Goal: Information Seeking & Learning: Learn about a topic

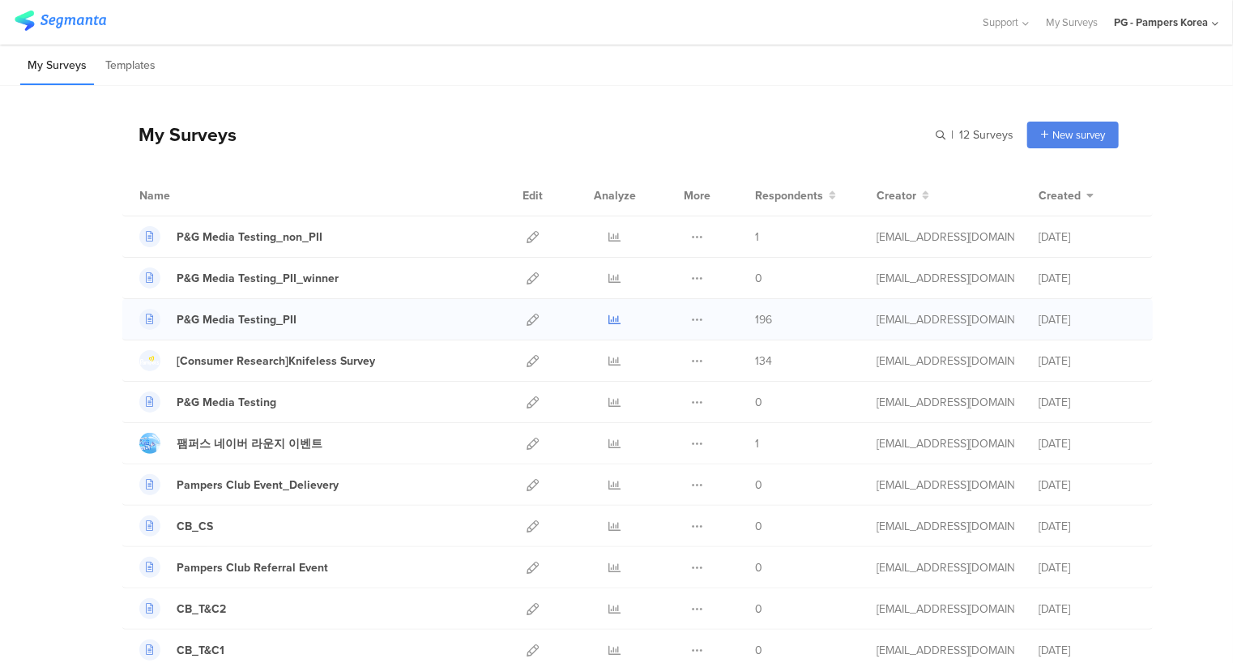
click at [609, 318] on icon at bounding box center [615, 320] width 12 height 12
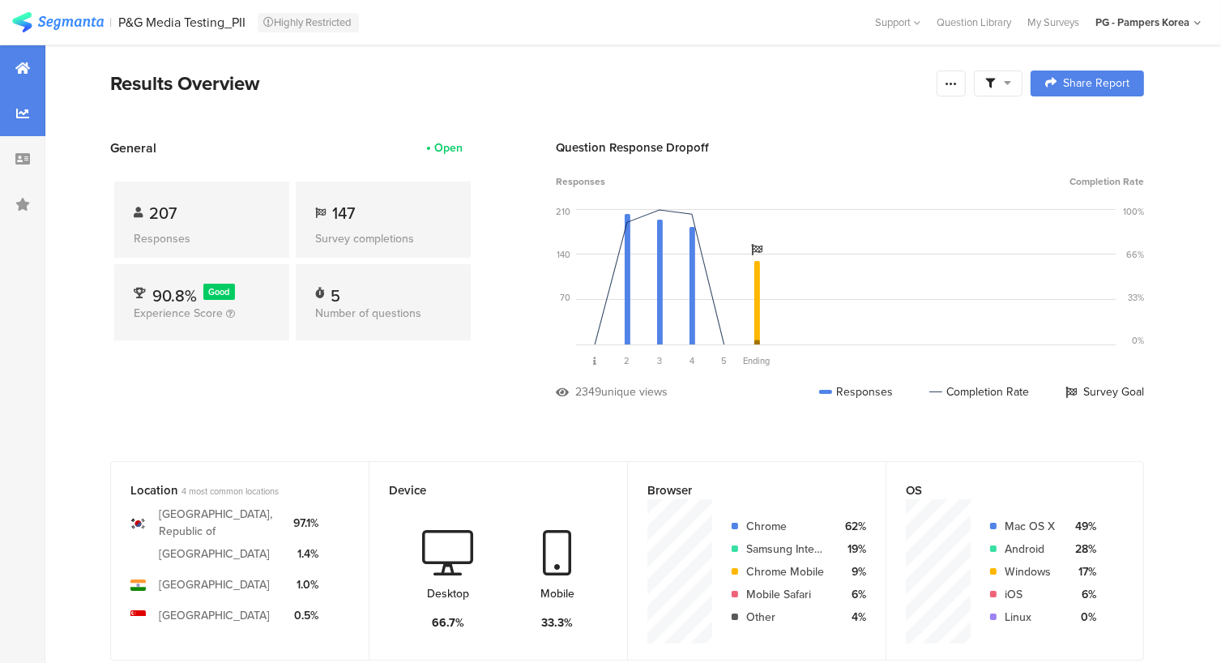
click at [23, 111] on icon at bounding box center [22, 113] width 13 height 13
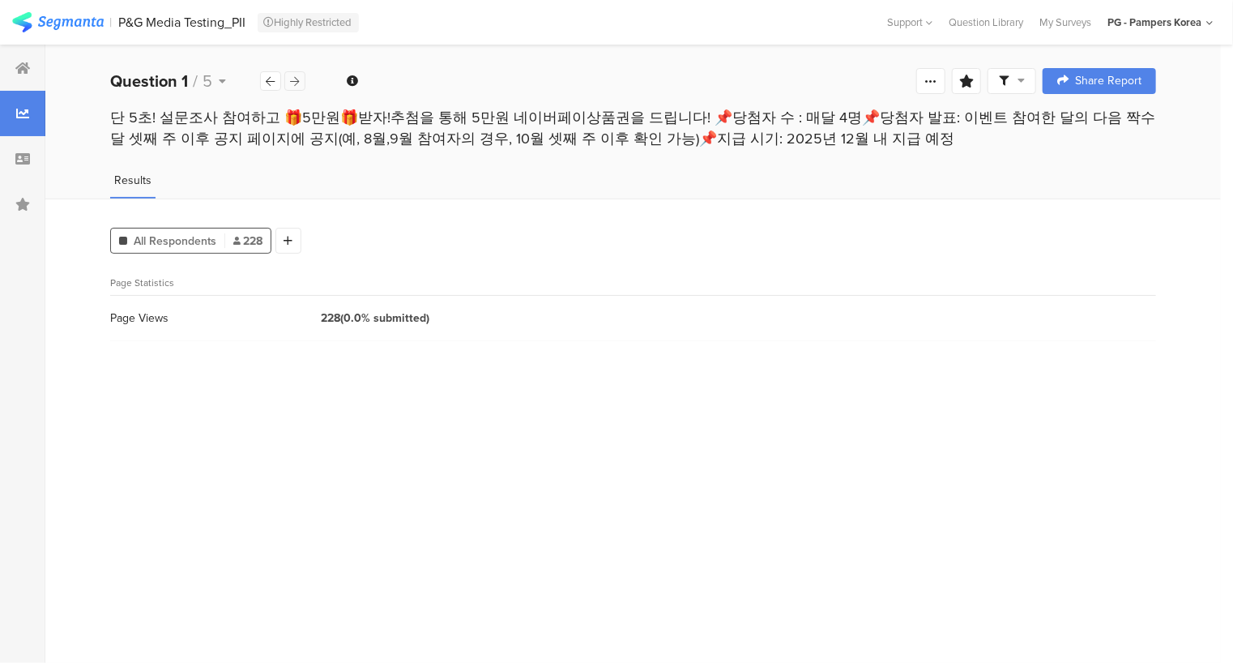
click at [296, 83] on icon at bounding box center [295, 81] width 9 height 11
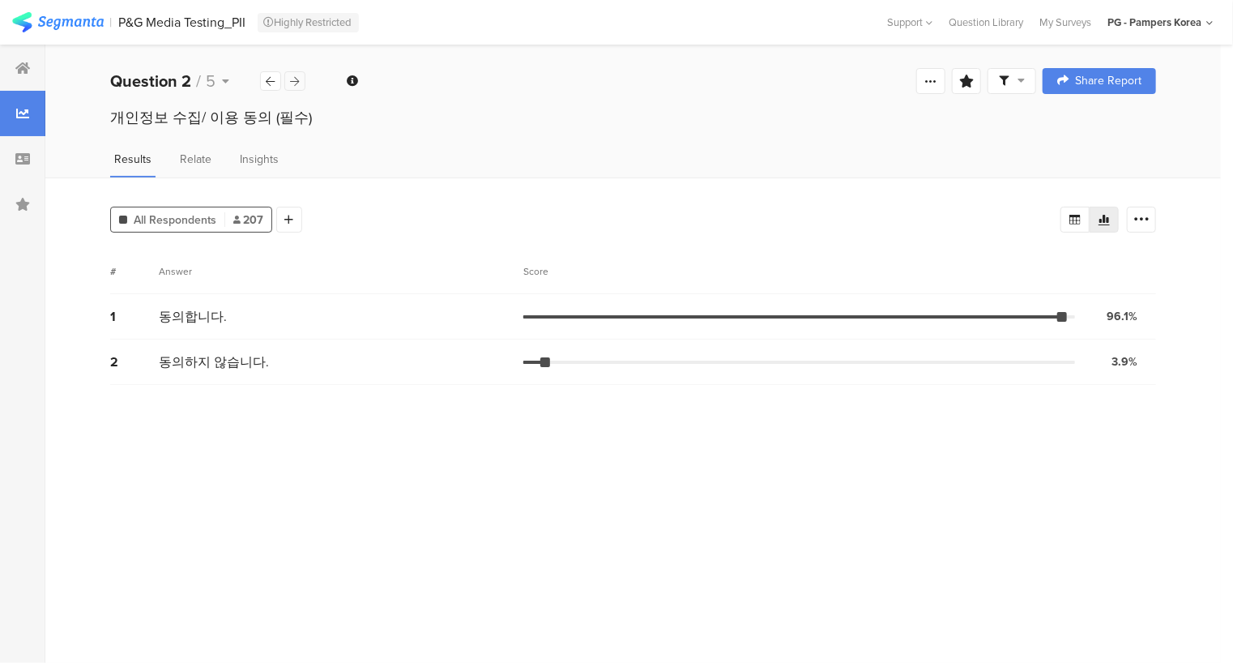
click at [296, 83] on icon at bounding box center [295, 81] width 9 height 11
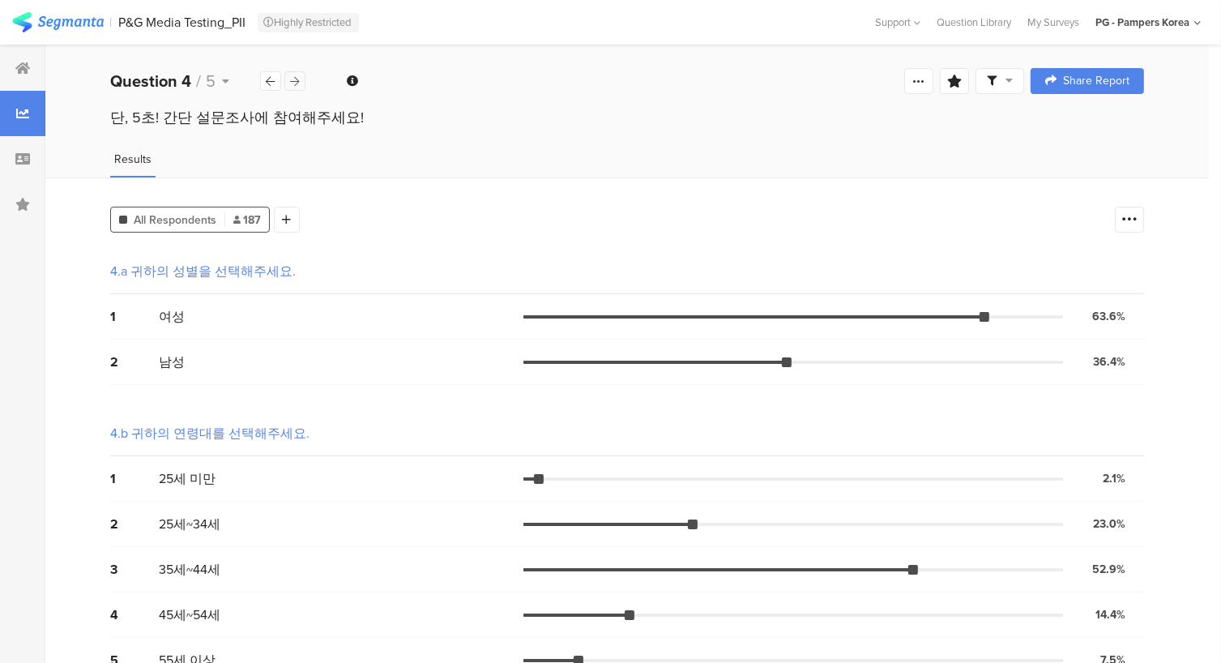
click at [296, 83] on icon at bounding box center [295, 81] width 9 height 11
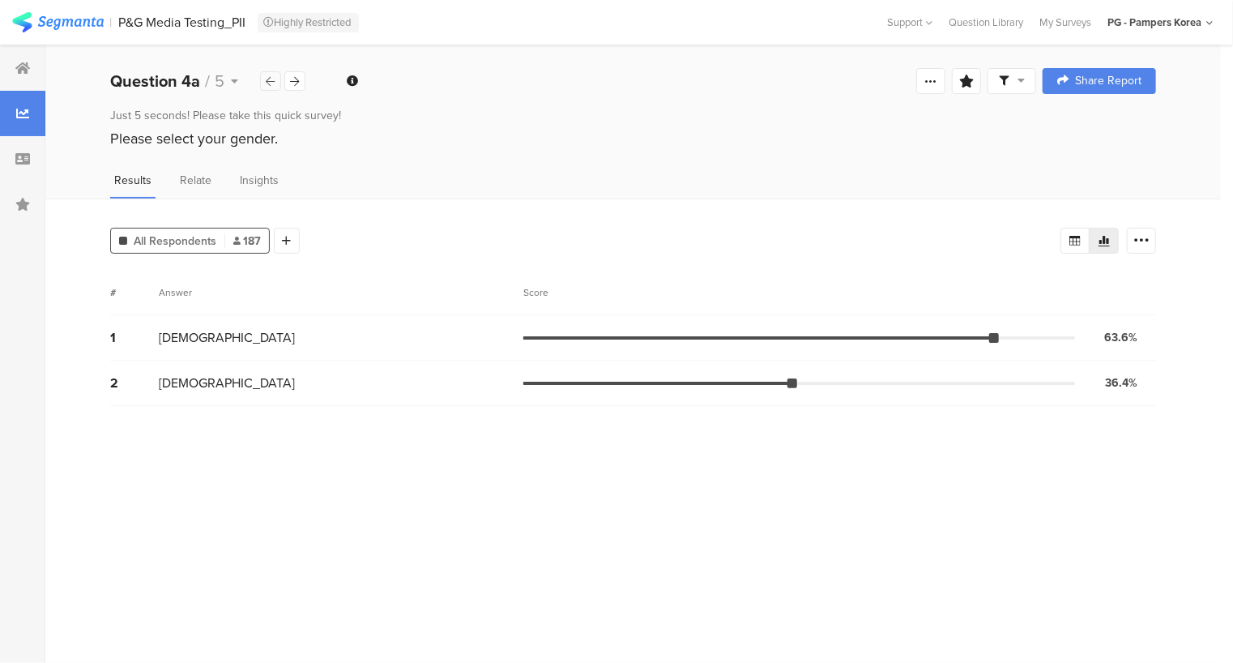
click at [267, 76] on icon at bounding box center [271, 81] width 9 height 11
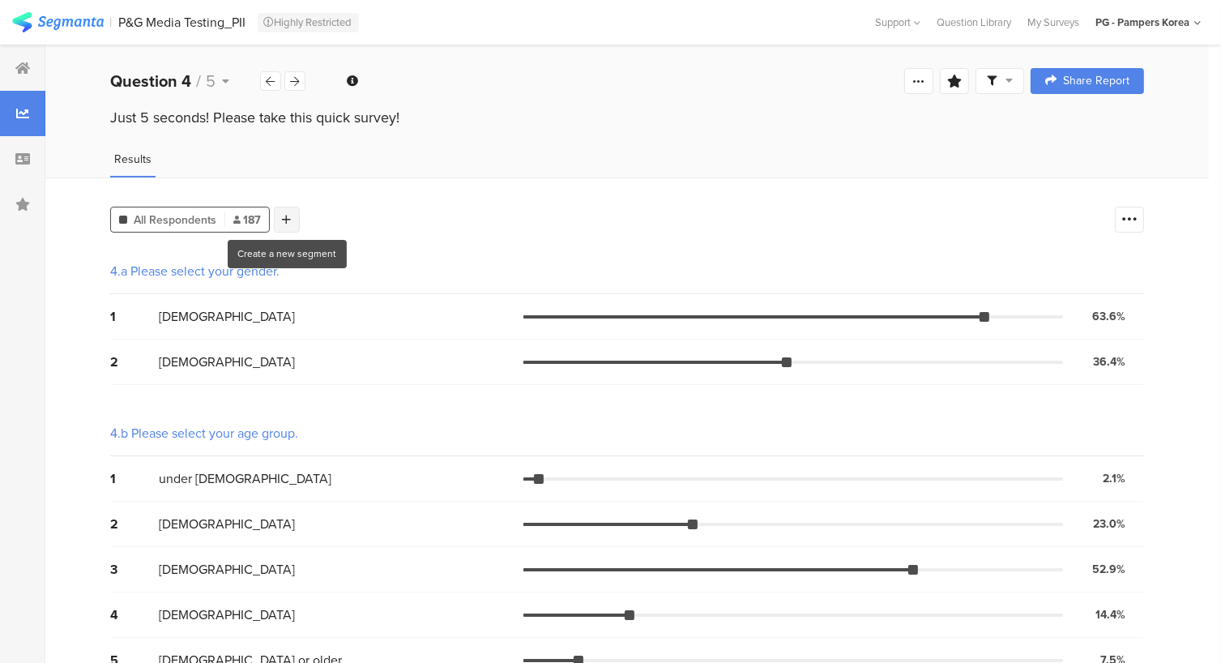
click at [295, 217] on div at bounding box center [287, 220] width 26 height 26
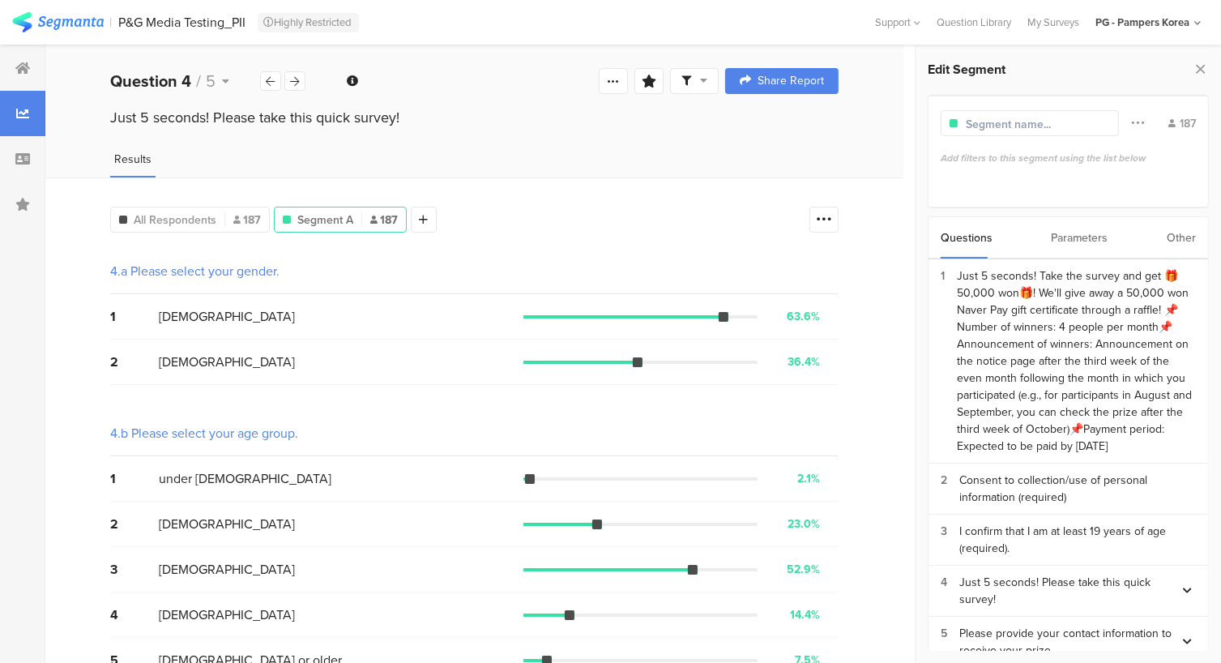
click at [1087, 225] on div "Parameters" at bounding box center [1080, 237] width 57 height 41
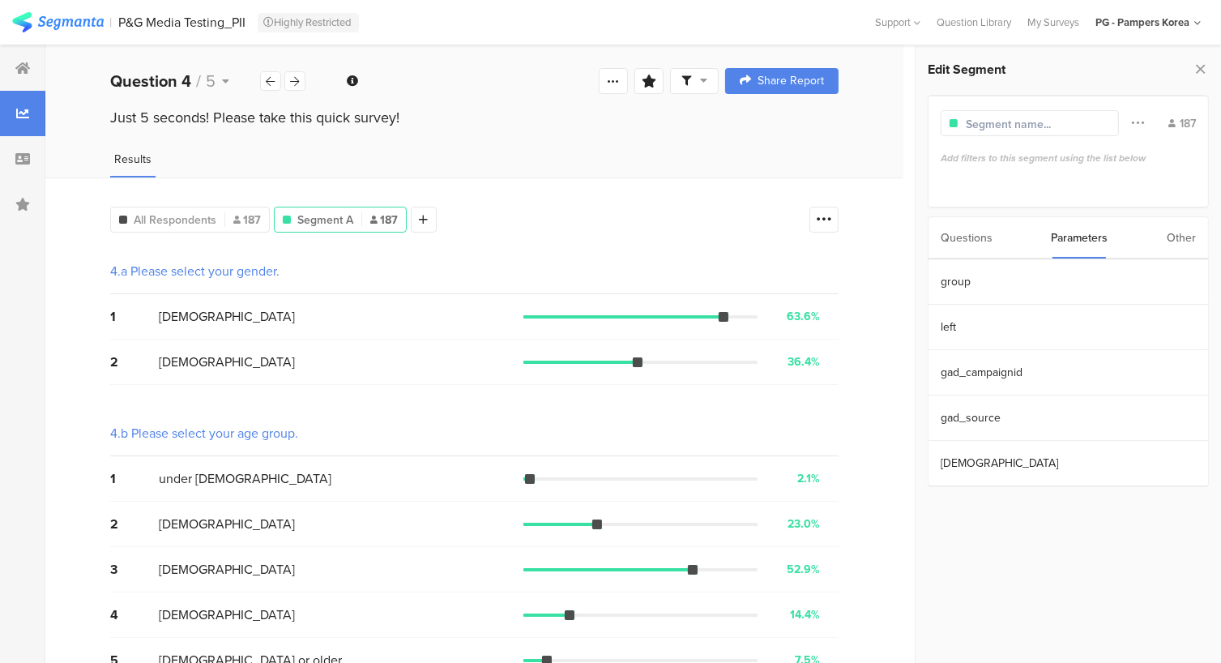
click at [978, 241] on div "Questions" at bounding box center [967, 237] width 52 height 41
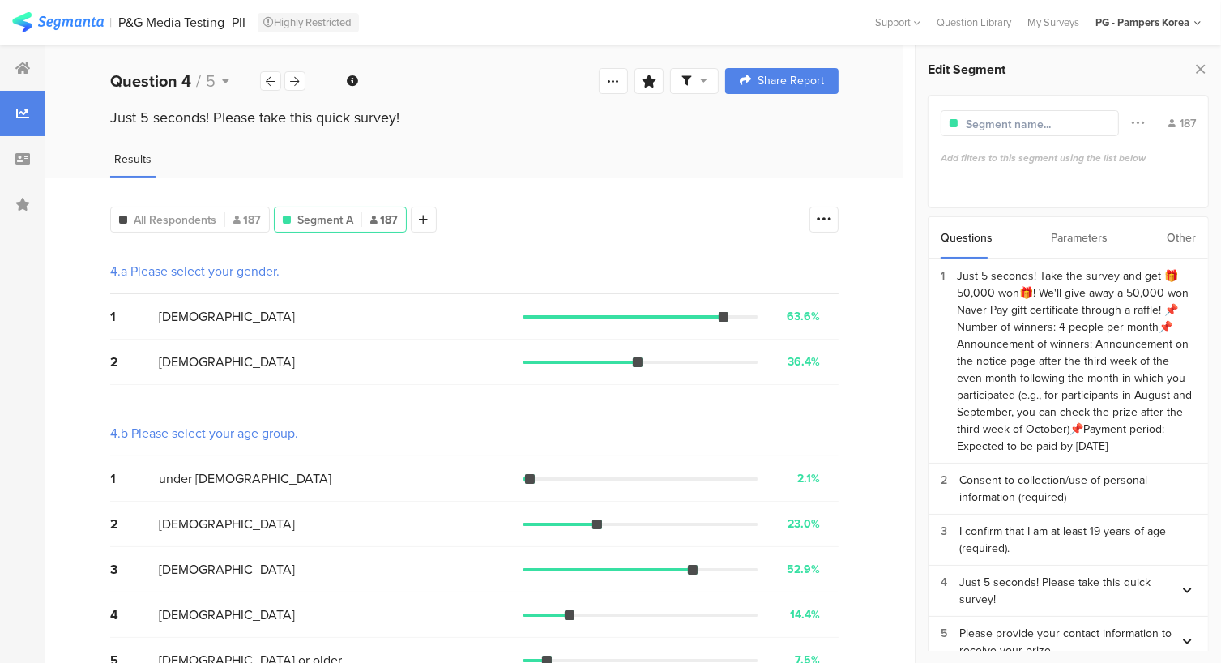
click at [1078, 236] on div "Parameters" at bounding box center [1080, 237] width 57 height 41
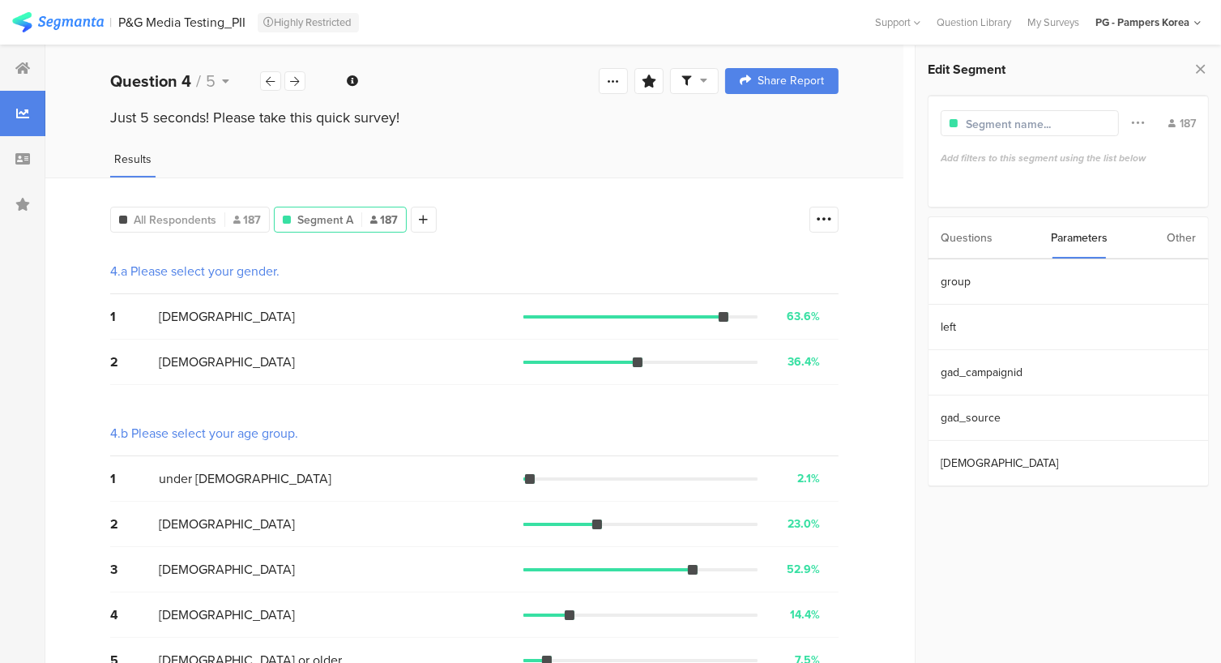
click at [959, 241] on div "Questions" at bounding box center [967, 237] width 52 height 41
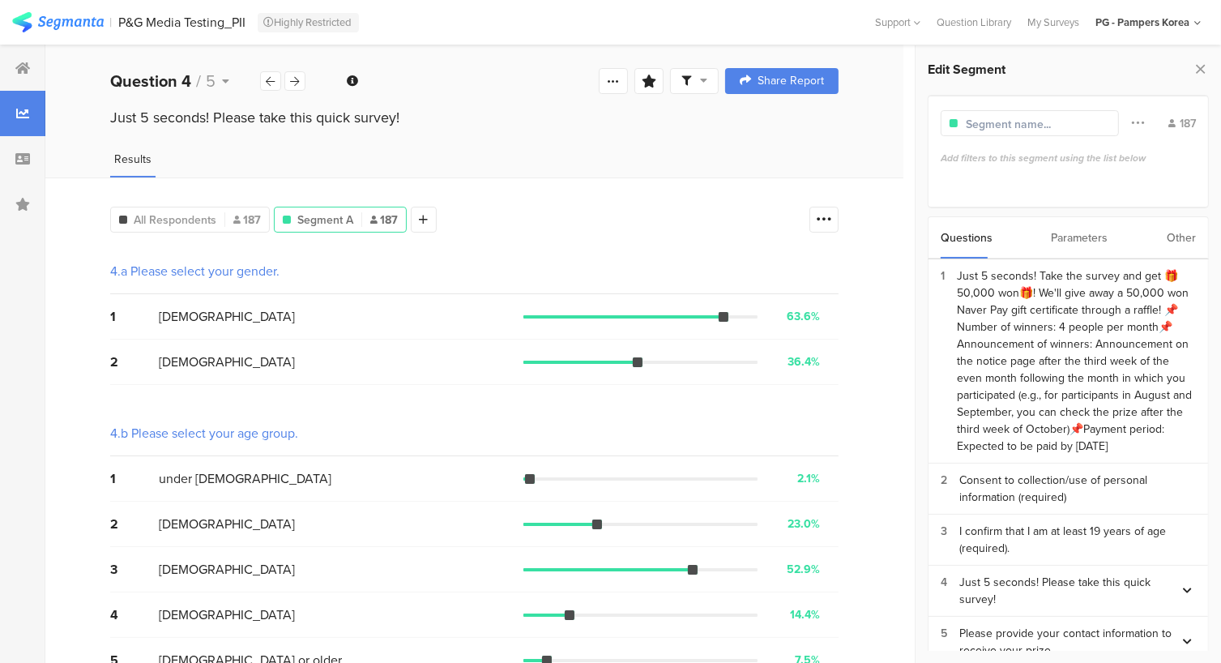
click at [1043, 231] on div "Questions Parameters Other" at bounding box center [1068, 237] width 281 height 43
click at [1060, 237] on div "Parameters" at bounding box center [1080, 237] width 57 height 41
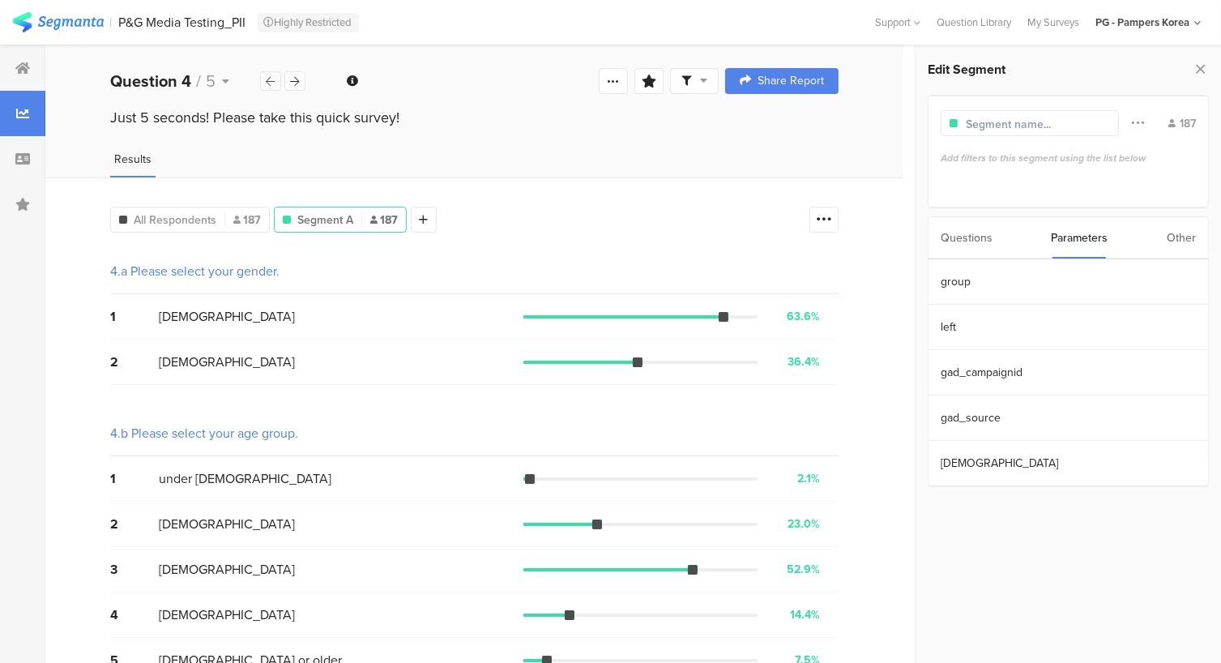
click at [269, 76] on icon at bounding box center [271, 81] width 9 height 11
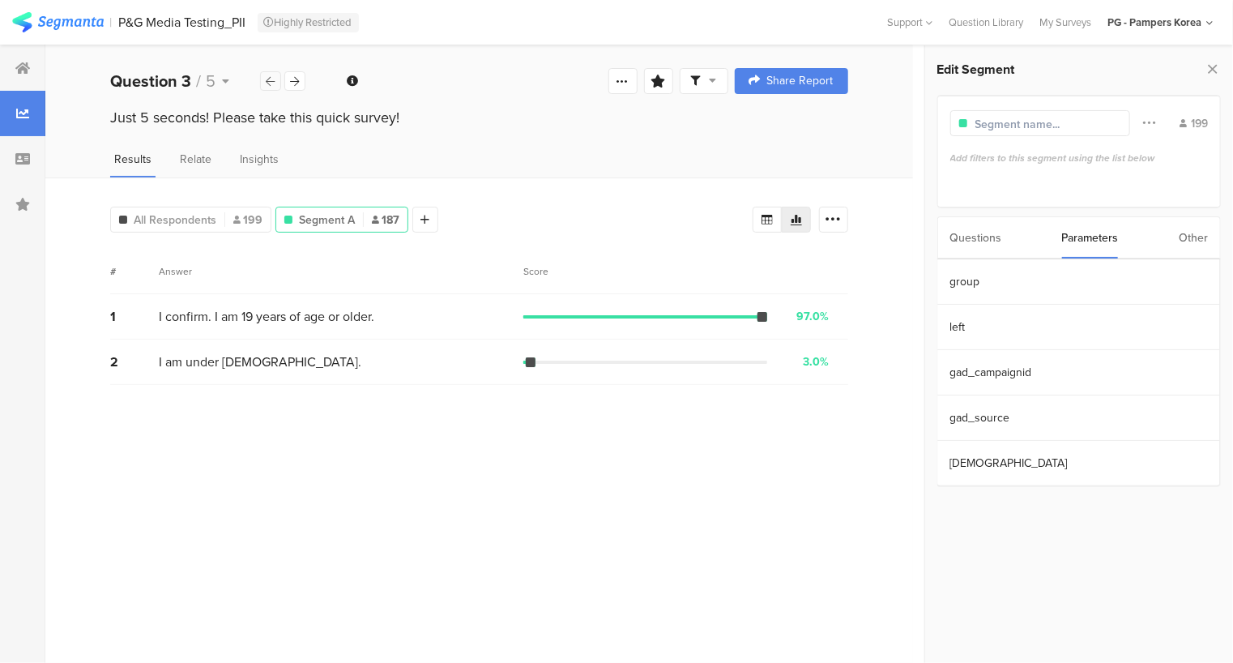
click at [269, 79] on icon at bounding box center [271, 81] width 9 height 11
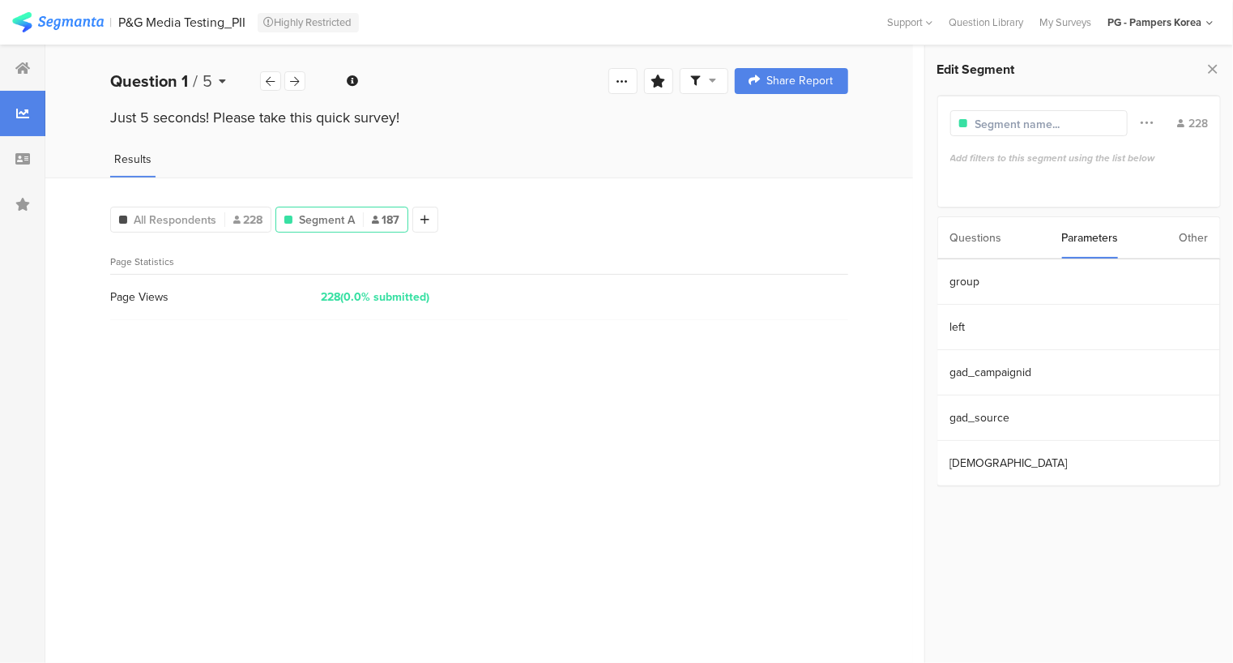
click at [220, 79] on icon at bounding box center [222, 80] width 7 height 11
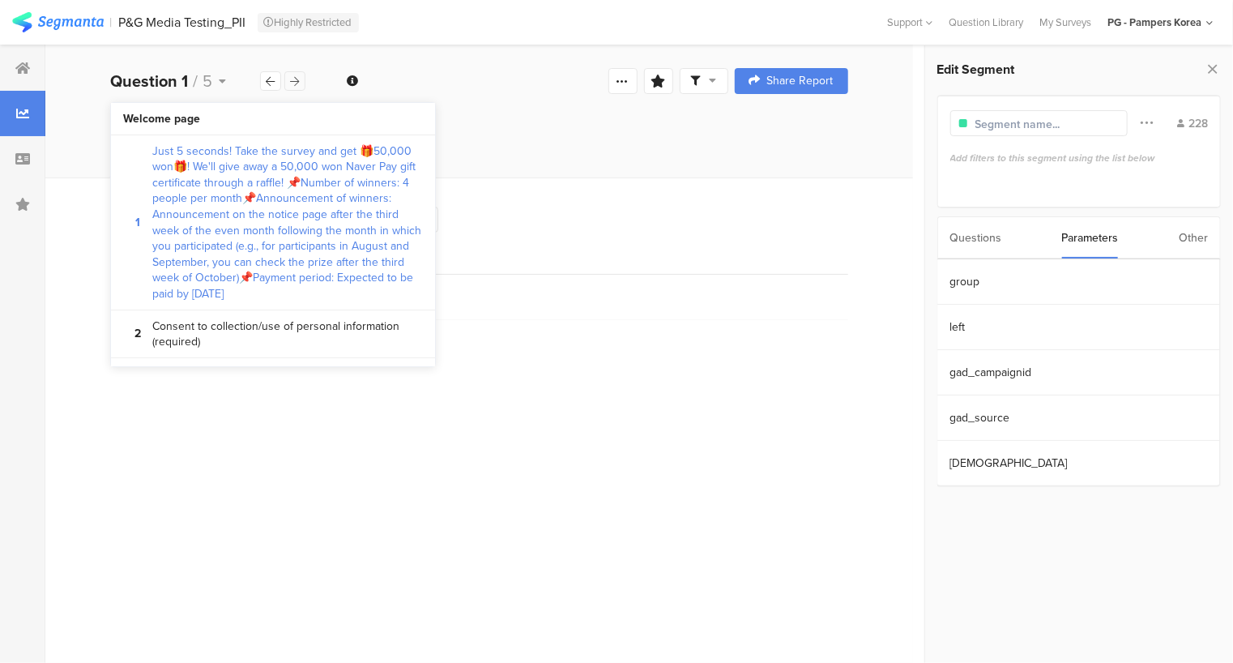
click at [303, 82] on div at bounding box center [294, 80] width 21 height 19
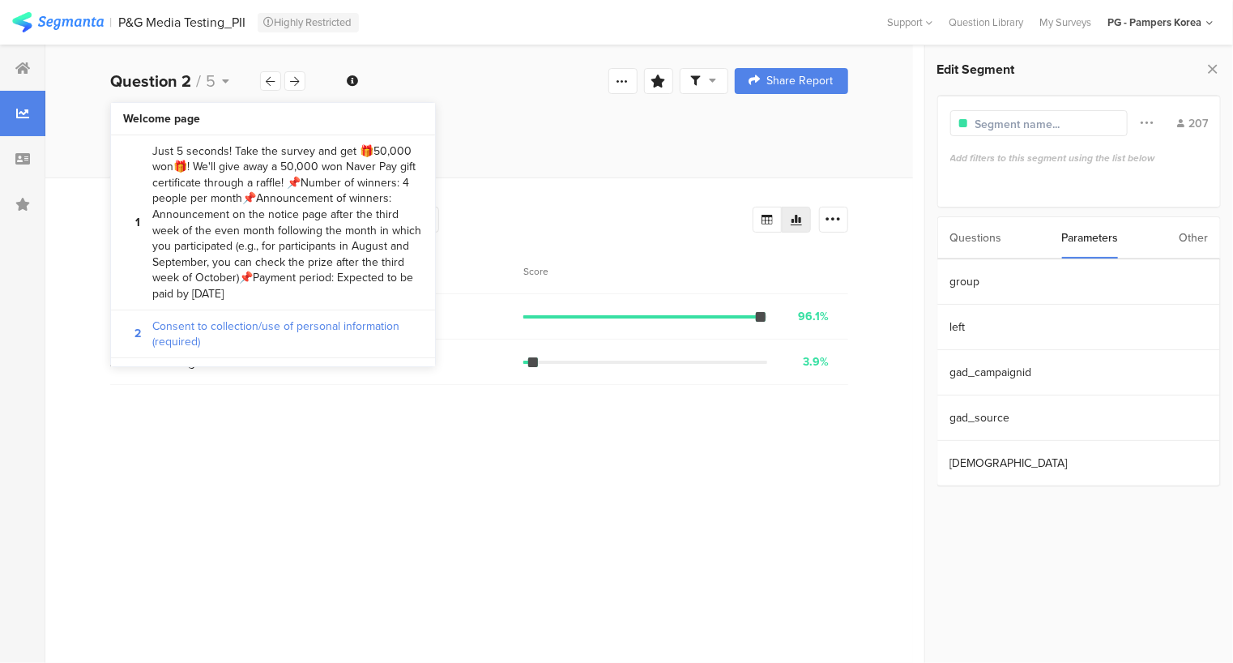
click at [549, 112] on div "Just 5 seconds! Please take this quick survey!" at bounding box center [479, 117] width 738 height 21
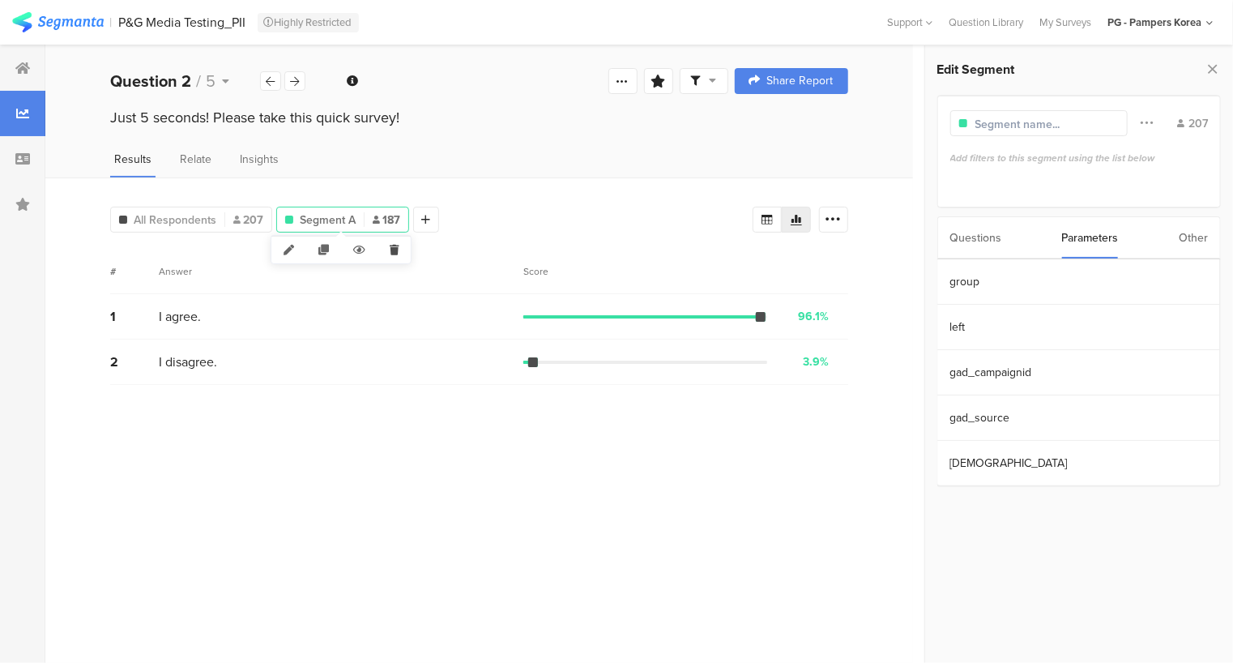
click at [395, 241] on icon at bounding box center [394, 250] width 33 height 27
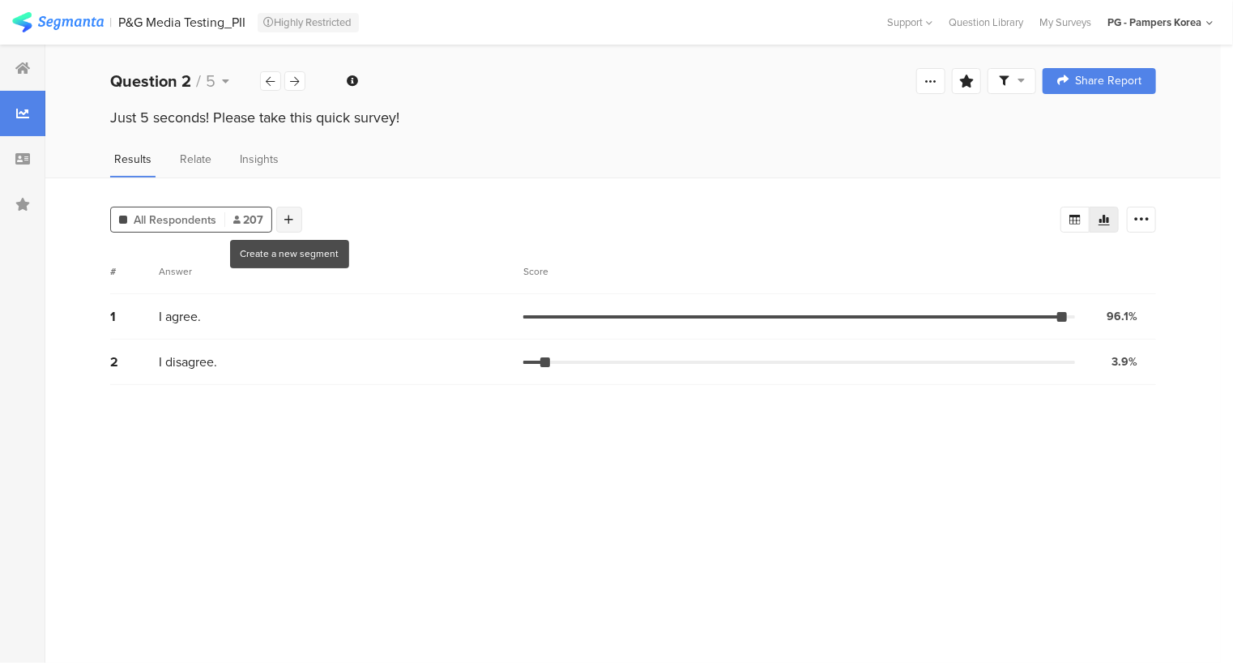
click at [279, 215] on div at bounding box center [289, 220] width 26 height 26
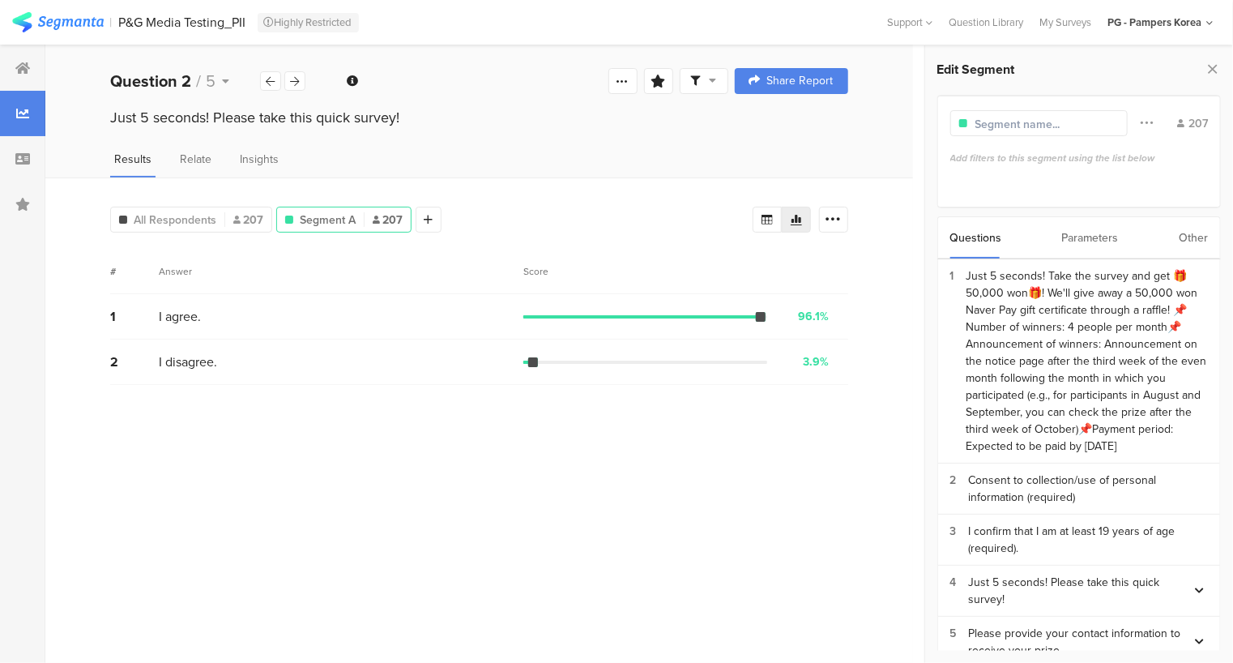
click at [1060, 237] on div "Questions Parameters Other" at bounding box center [1080, 237] width 284 height 43
click at [1073, 237] on font "Parameters" at bounding box center [1090, 237] width 57 height 17
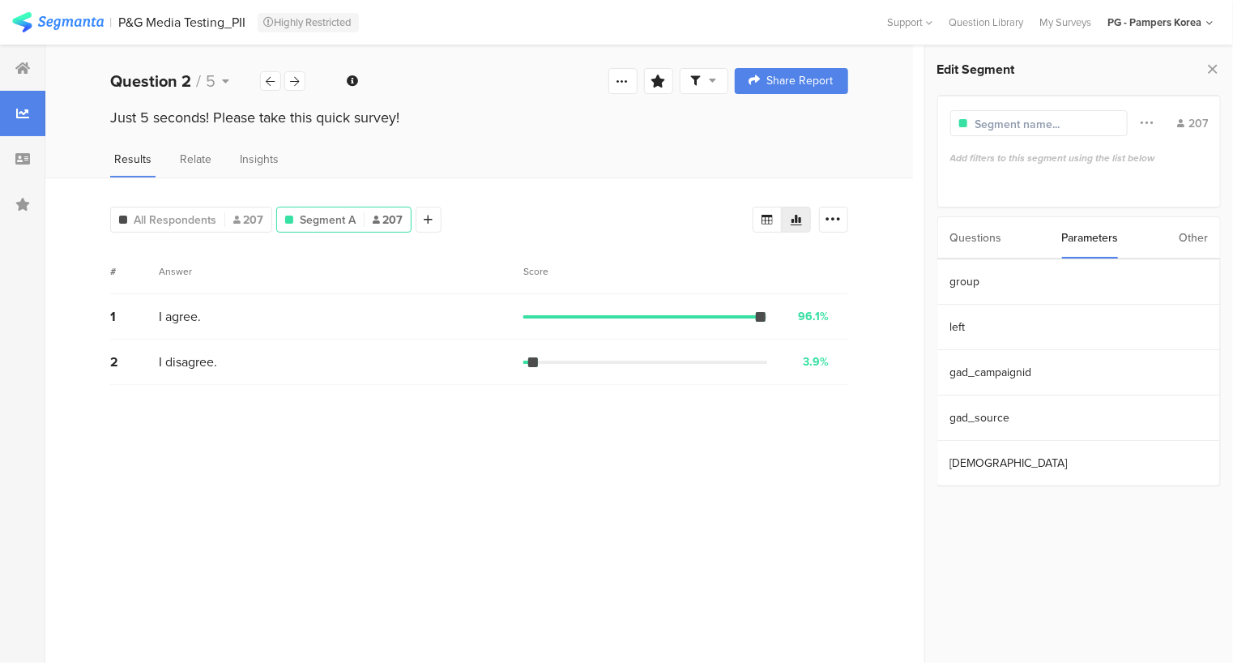
click at [1201, 250] on div "Other" at bounding box center [1193, 237] width 29 height 41
click at [978, 228] on div "Questions" at bounding box center [976, 237] width 52 height 41
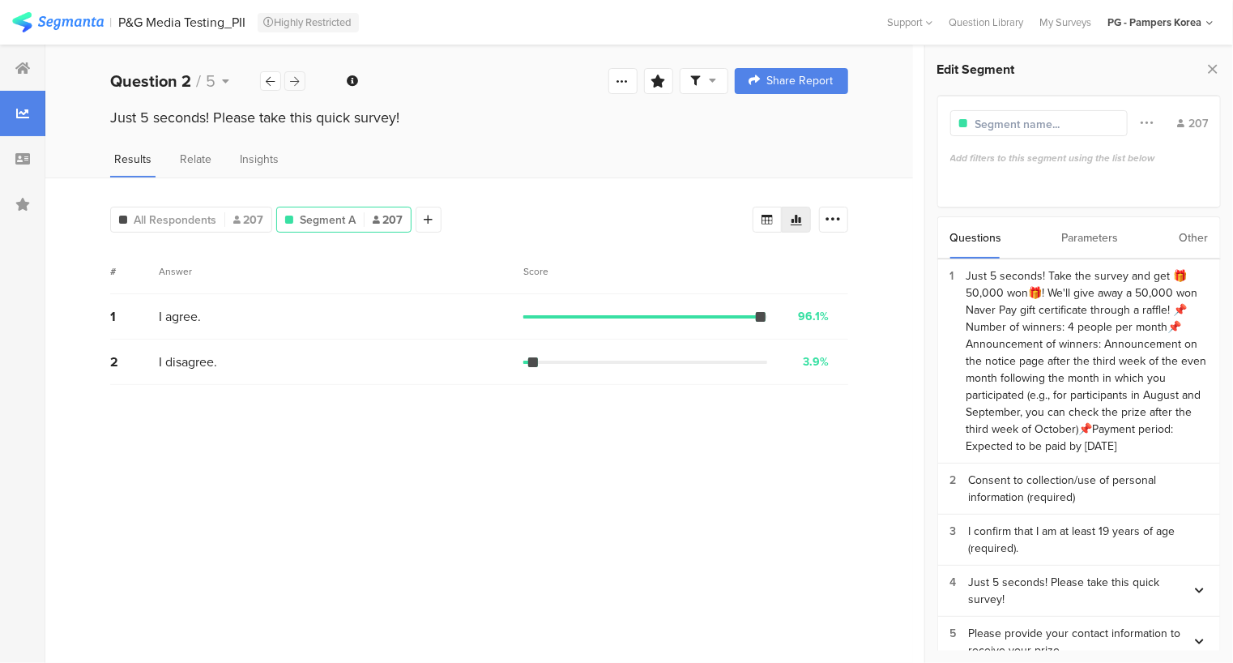
click at [288, 78] on div at bounding box center [294, 80] width 21 height 19
click at [765, 215] on icon at bounding box center [767, 220] width 11 height 10
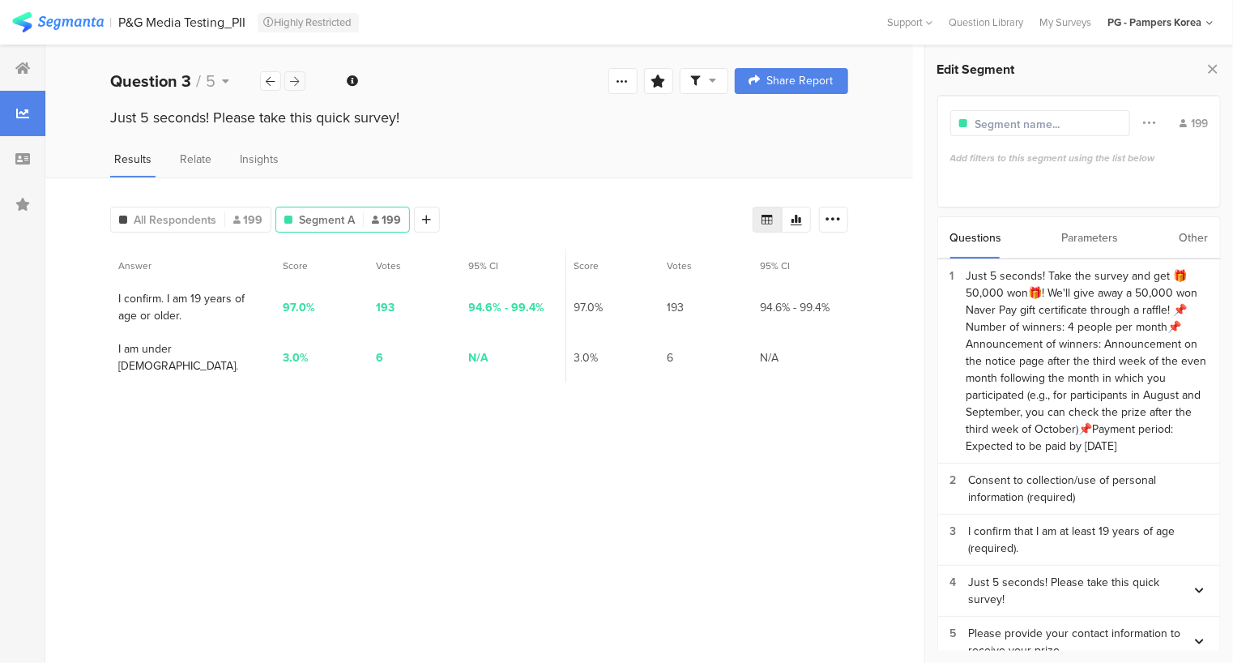
click at [295, 77] on icon at bounding box center [295, 81] width 9 height 11
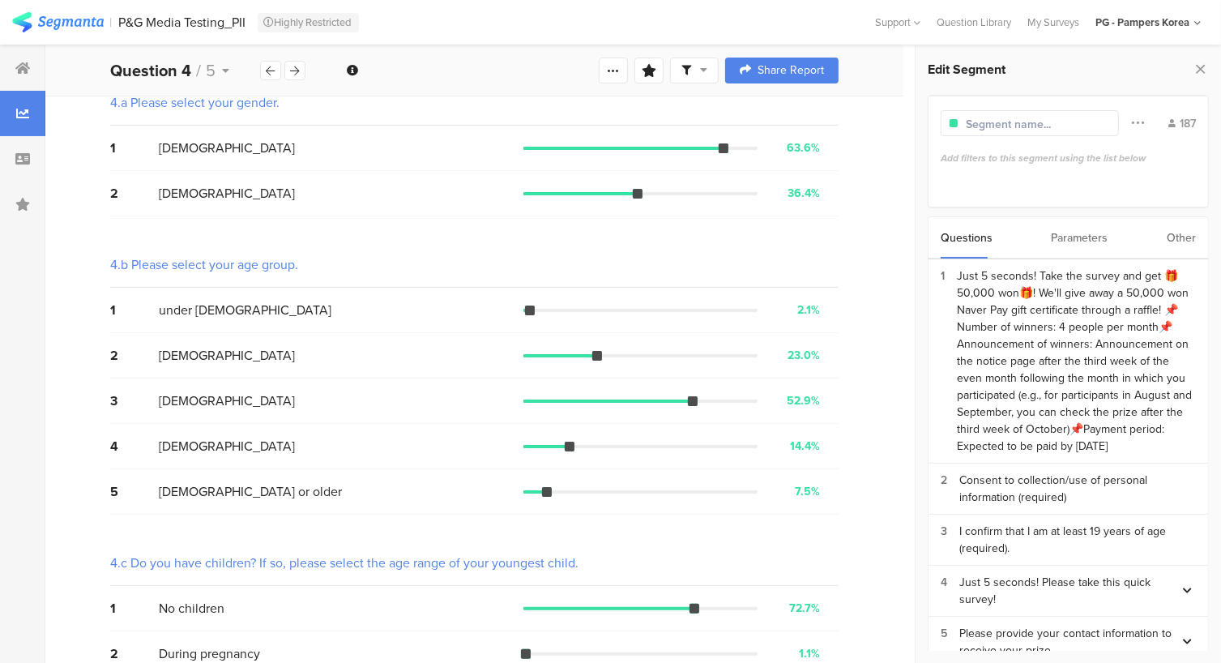
scroll to position [282, 0]
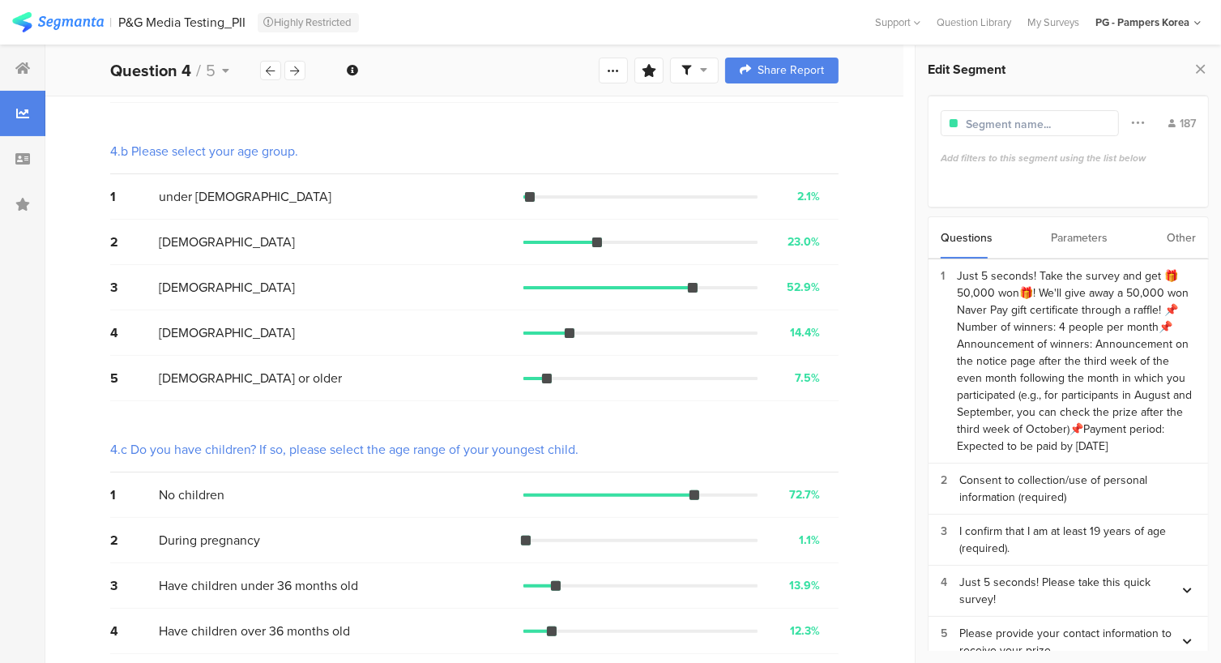
click at [1091, 241] on font "Parameters" at bounding box center [1080, 237] width 57 height 17
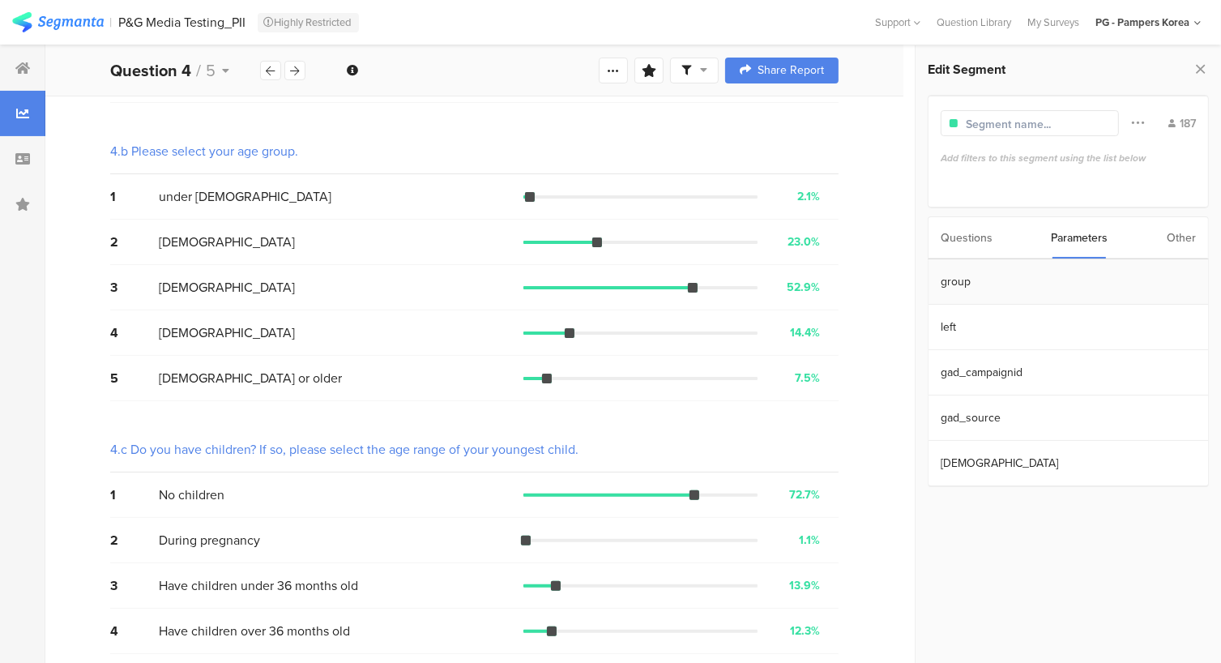
click at [976, 286] on section "group" at bounding box center [1069, 281] width 280 height 45
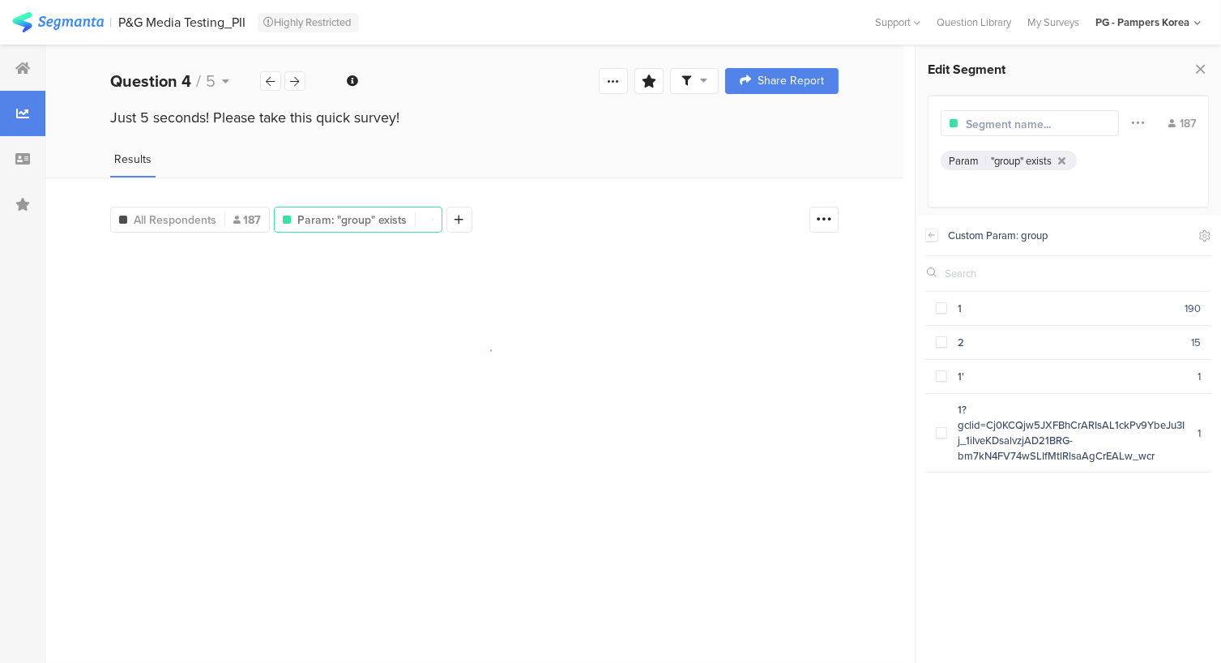
scroll to position [0, 0]
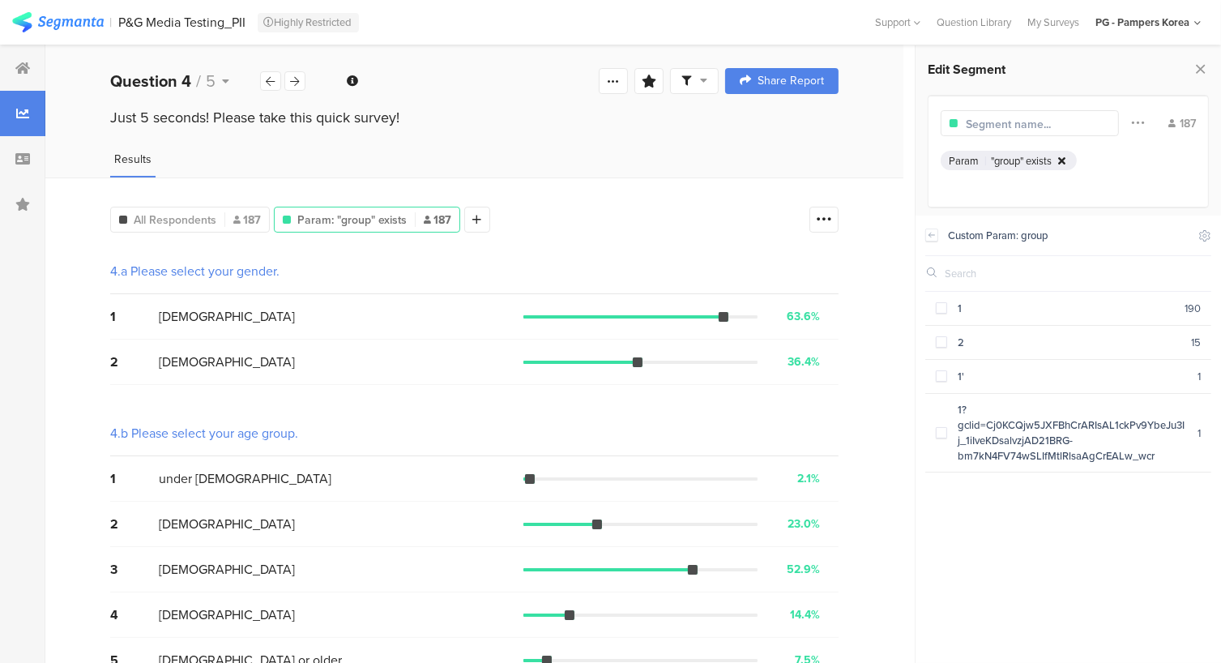
click at [1065, 157] on div at bounding box center [1062, 161] width 14 height 11
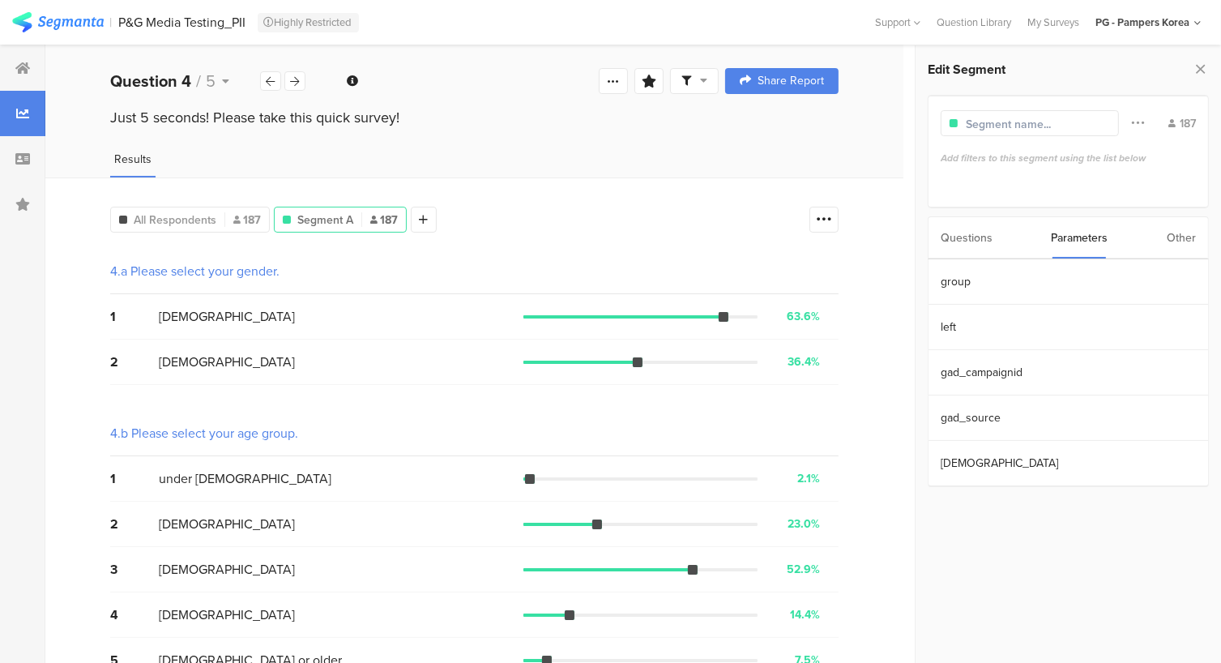
click at [963, 244] on font "Questions" at bounding box center [967, 237] width 52 height 17
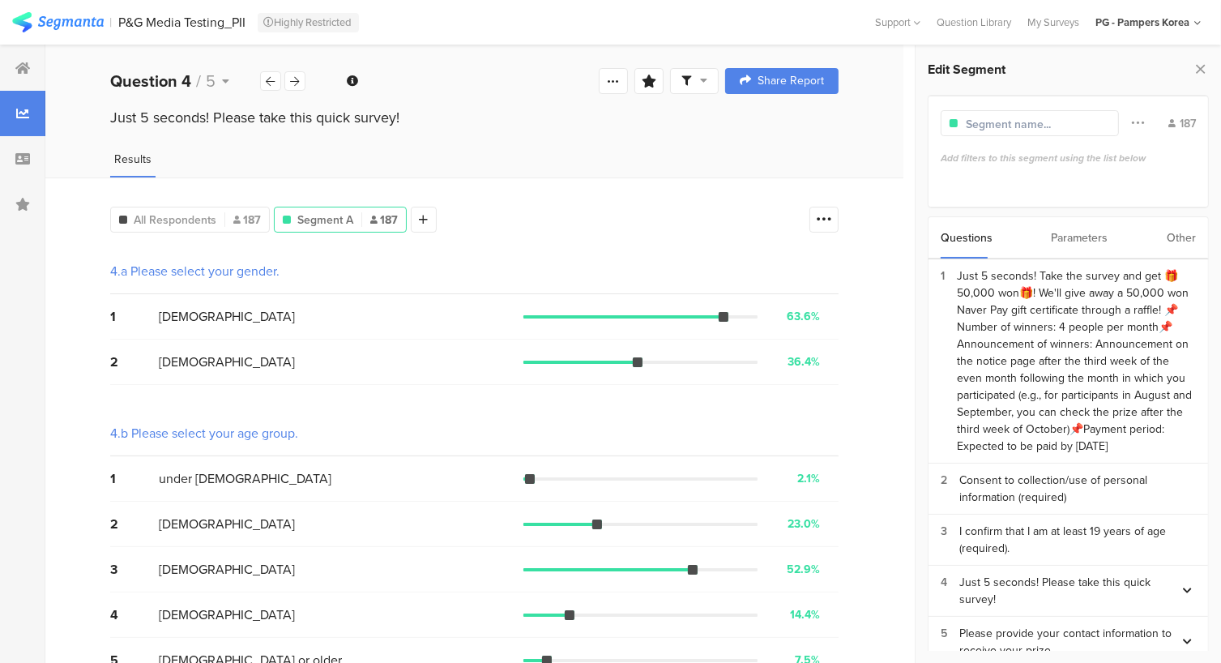
click at [1173, 234] on font "Other" at bounding box center [1181, 237] width 29 height 17
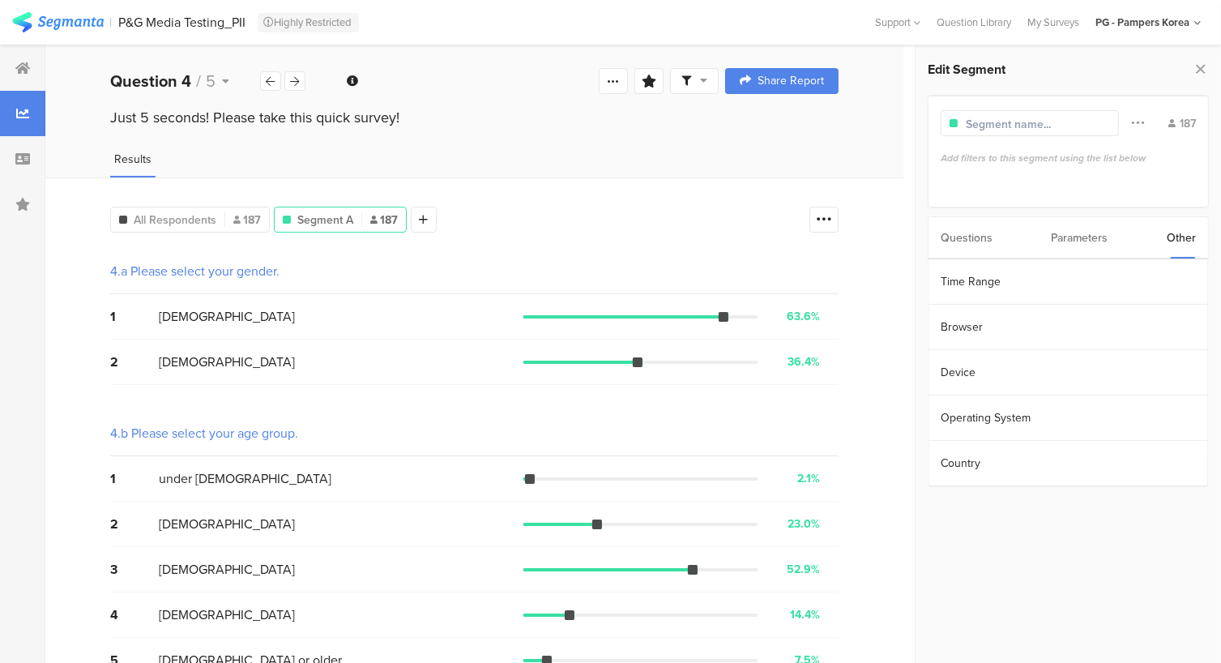
click at [1085, 242] on font "Parameters" at bounding box center [1080, 237] width 57 height 17
click at [959, 244] on font "Questions" at bounding box center [967, 237] width 52 height 17
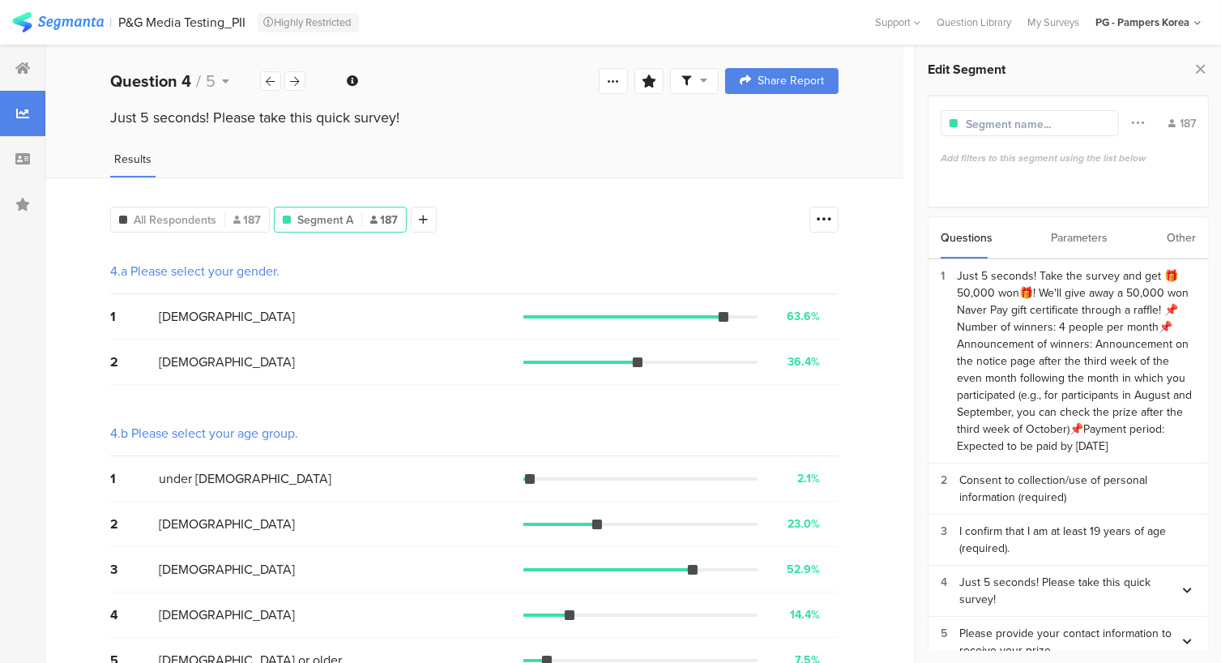
click at [1086, 223] on div "Parameters" at bounding box center [1080, 237] width 57 height 41
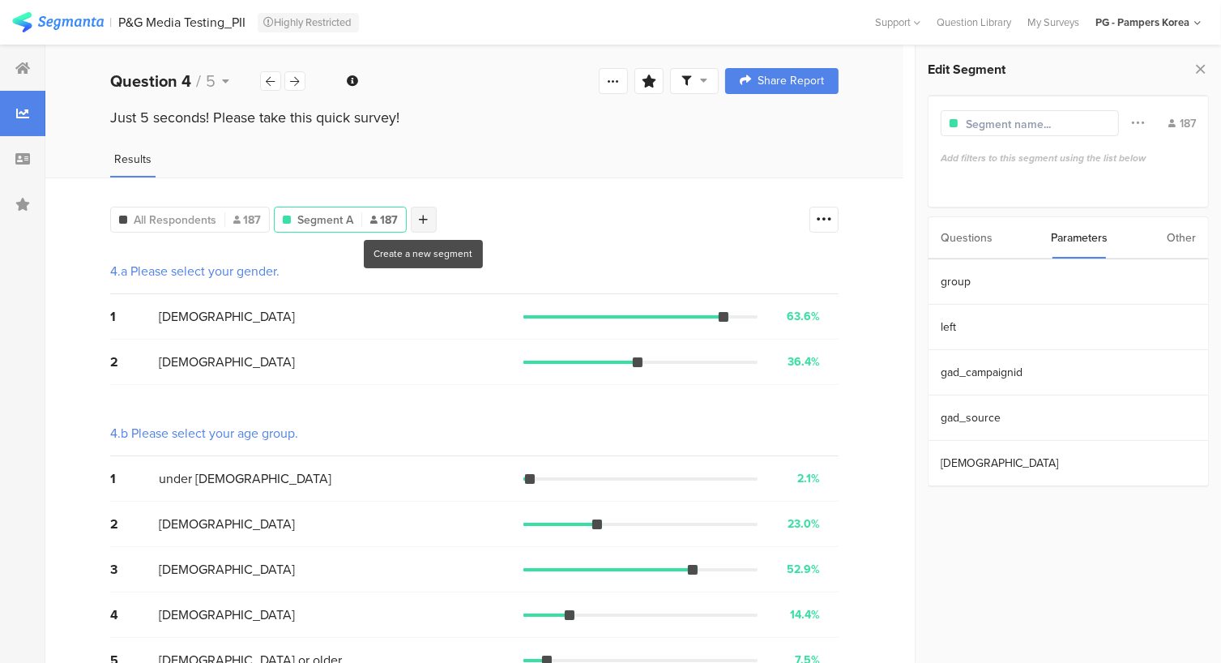
click at [420, 214] on icon at bounding box center [424, 219] width 9 height 11
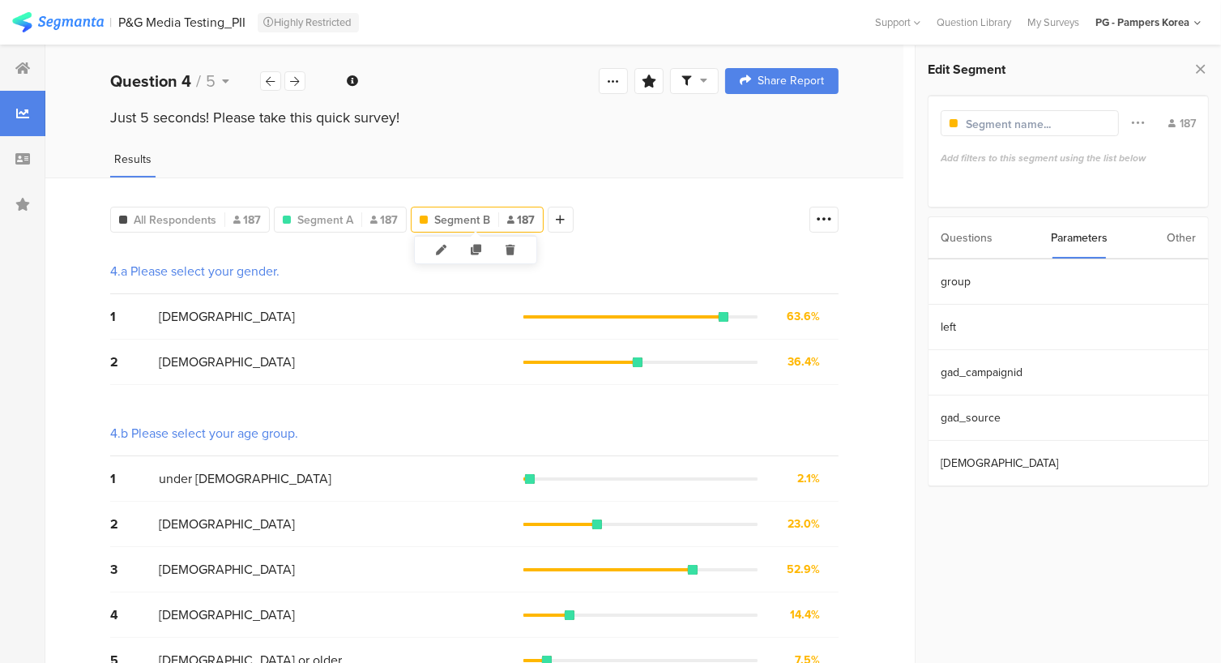
click at [434, 212] on span "Segment B" at bounding box center [462, 219] width 56 height 17
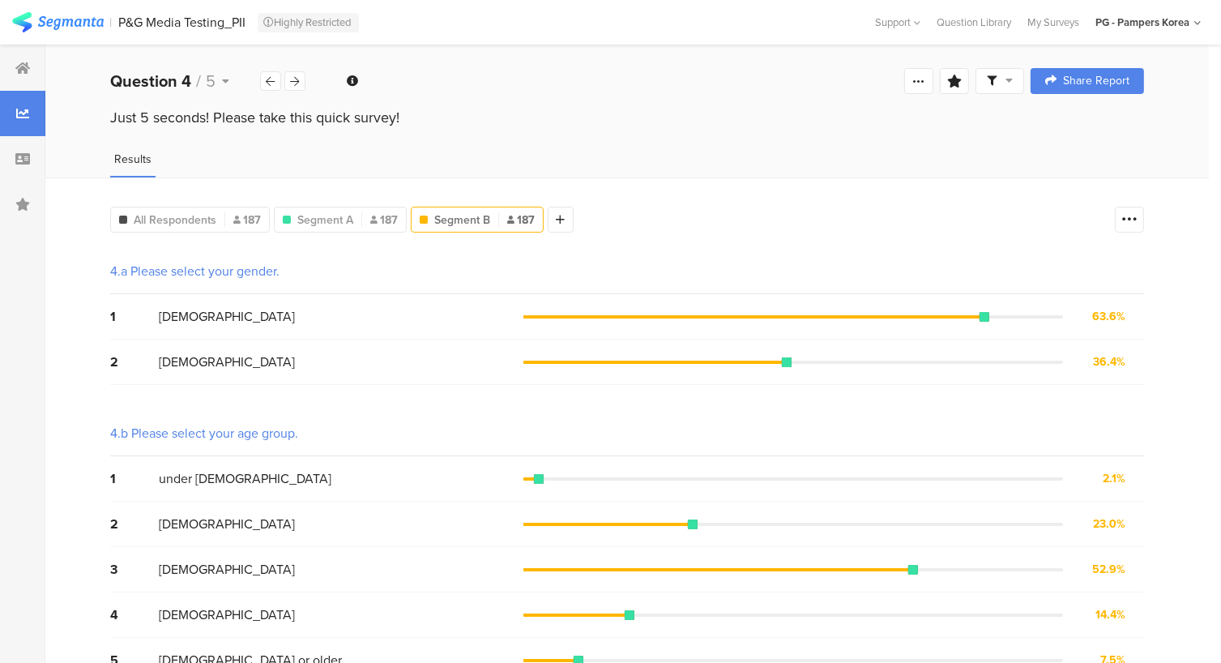
click at [434, 212] on span "Segment B" at bounding box center [462, 219] width 56 height 17
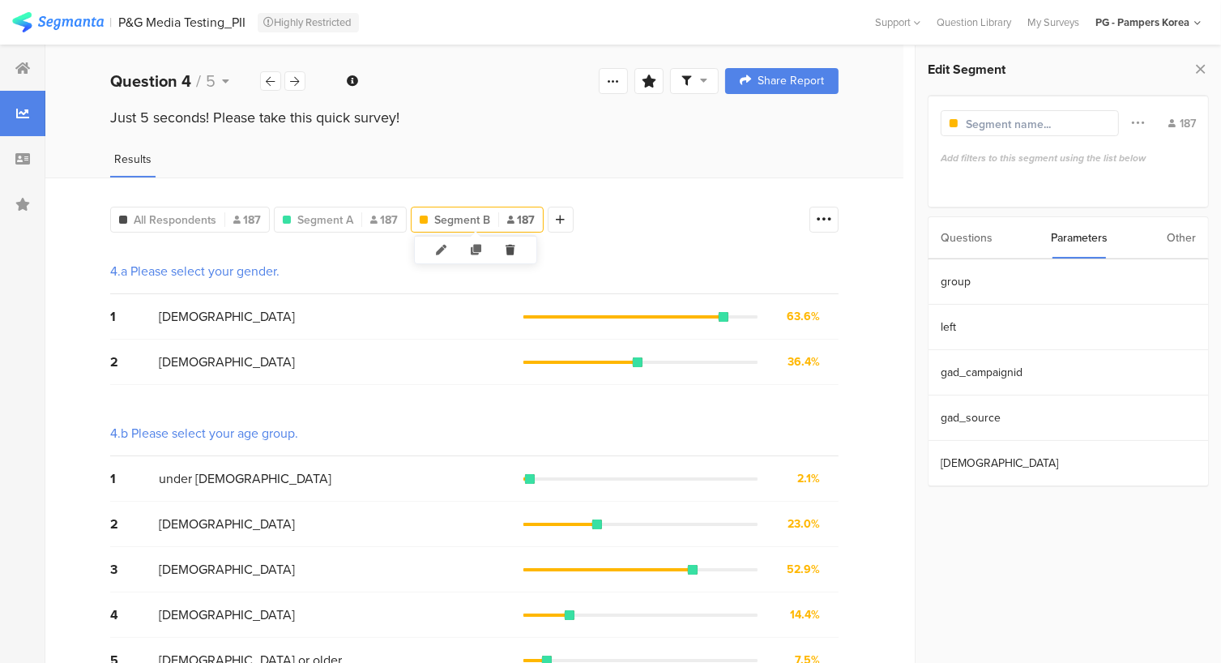
click at [513, 245] on icon at bounding box center [510, 250] width 33 height 27
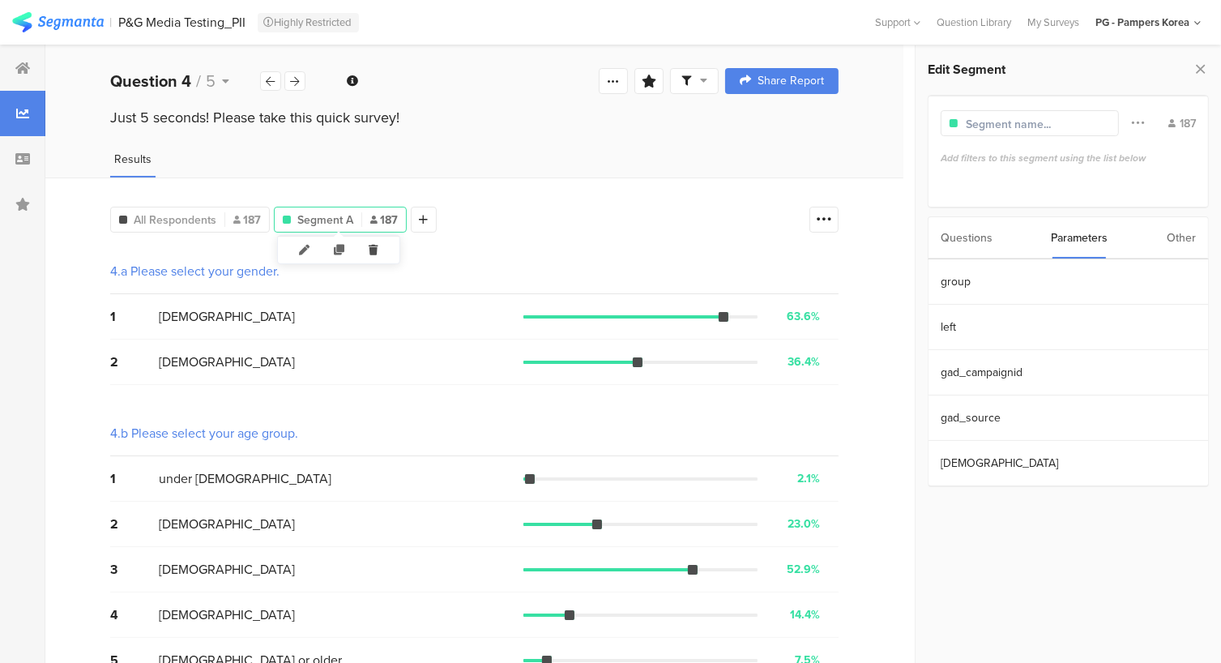
click at [371, 253] on icon at bounding box center [373, 250] width 33 height 27
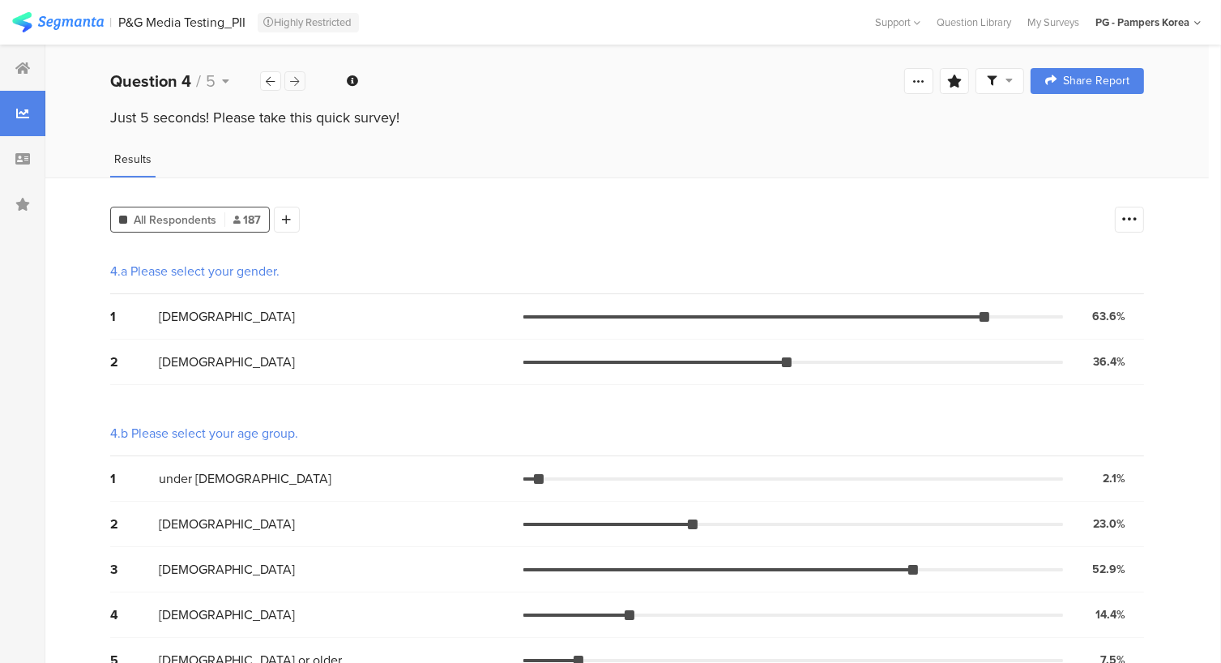
click at [291, 79] on icon at bounding box center [295, 81] width 9 height 11
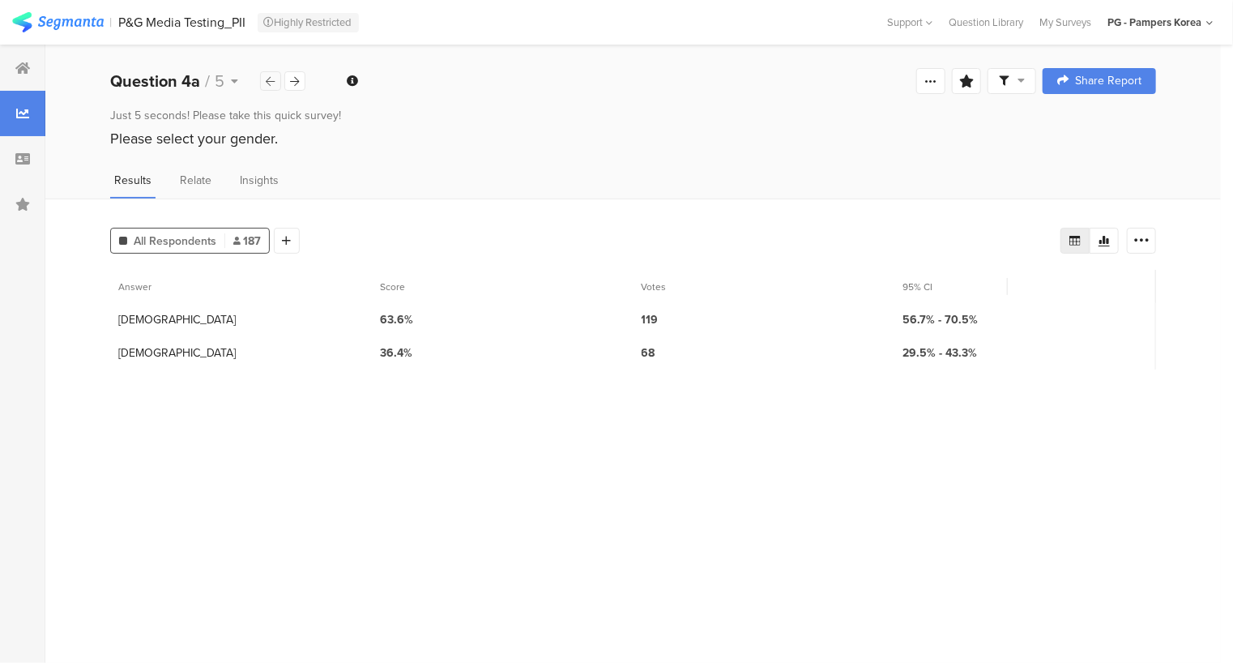
click at [267, 79] on icon at bounding box center [271, 81] width 9 height 11
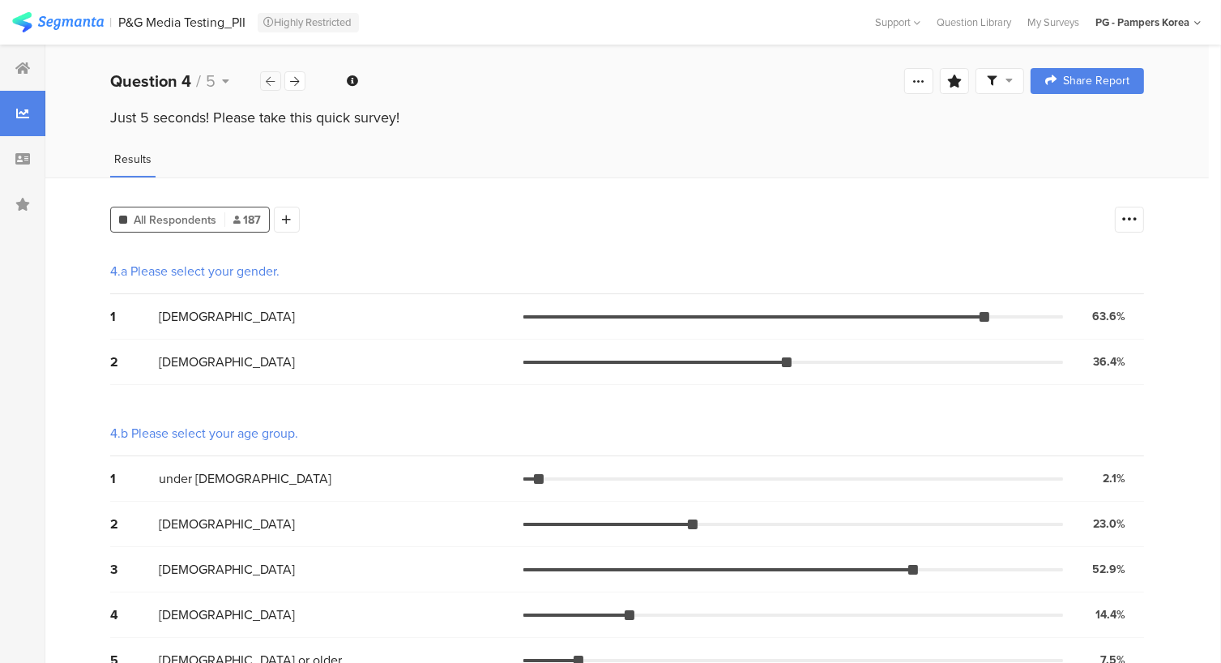
click at [267, 79] on icon at bounding box center [271, 81] width 9 height 11
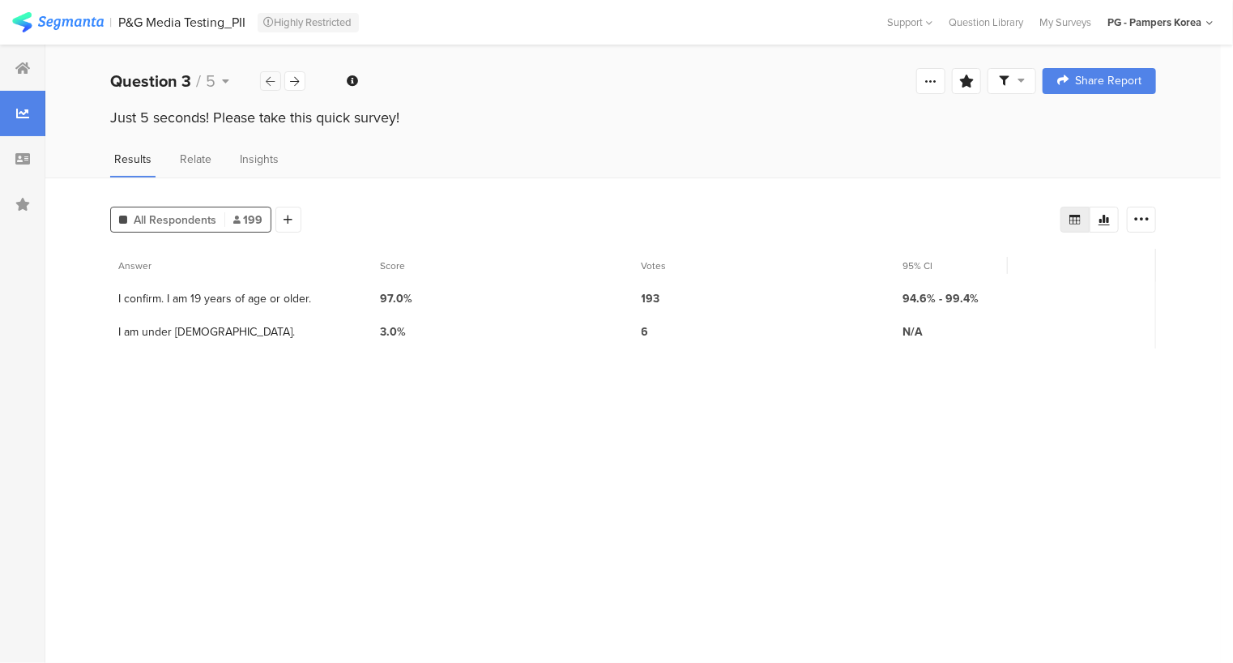
click at [267, 79] on icon at bounding box center [271, 81] width 9 height 11
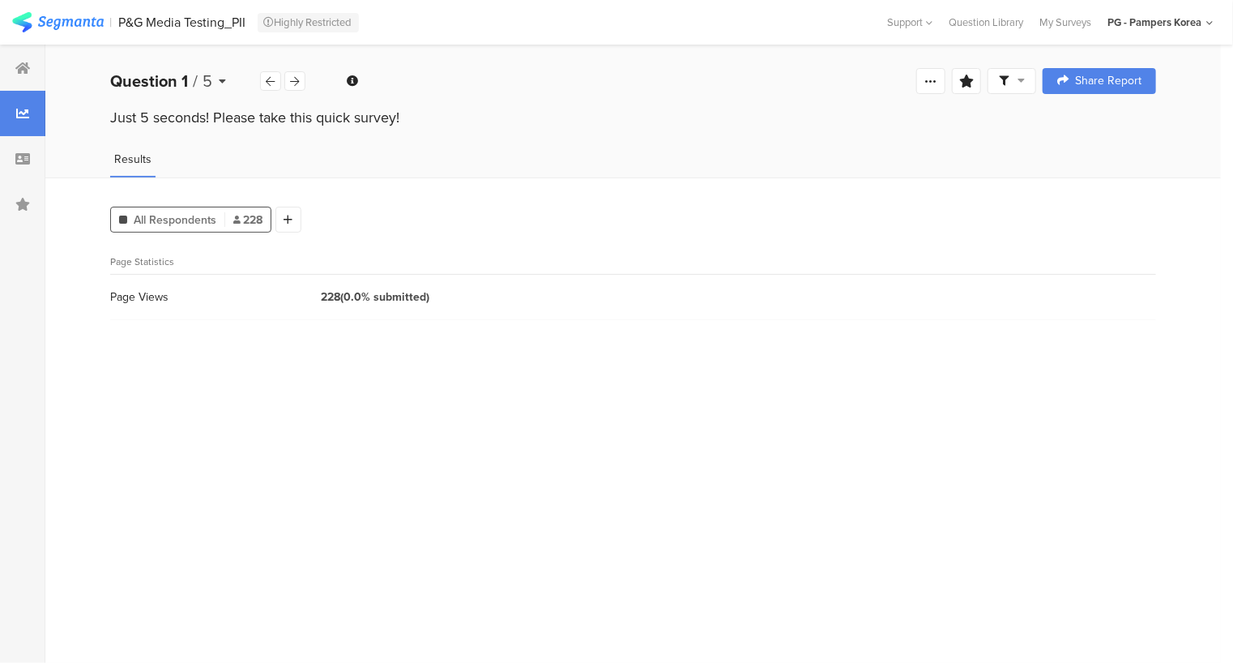
click at [216, 79] on div "Question 1 / 5" at bounding box center [185, 81] width 150 height 24
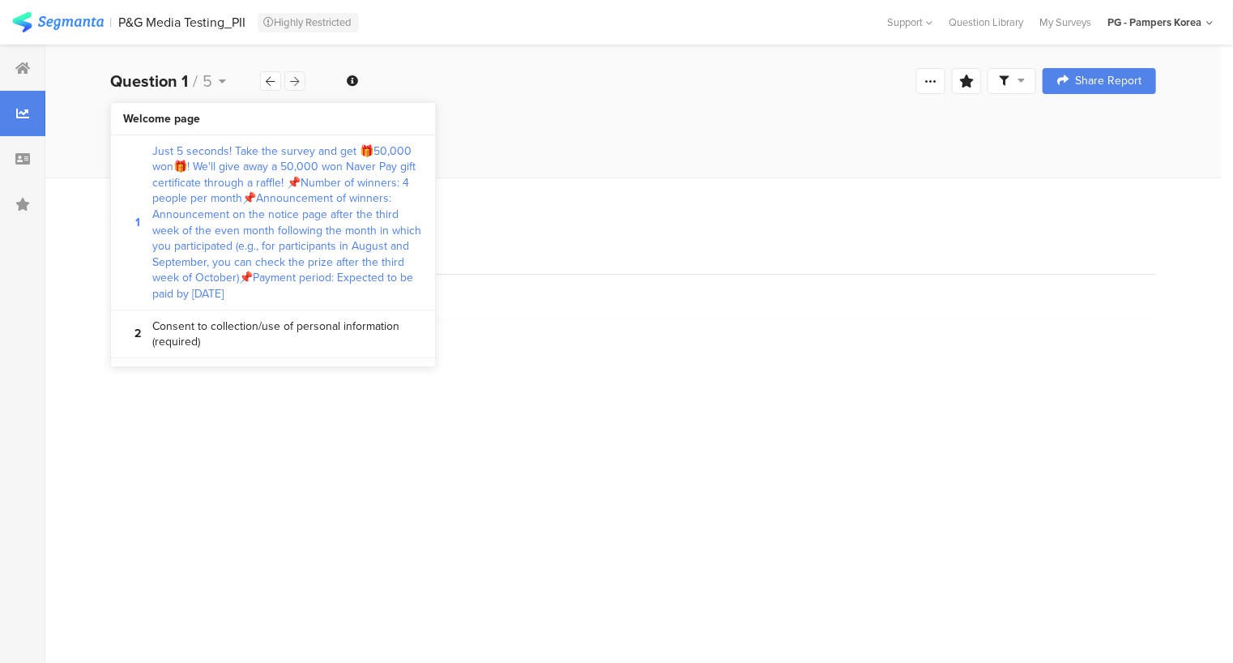
click at [296, 79] on icon at bounding box center [295, 81] width 9 height 11
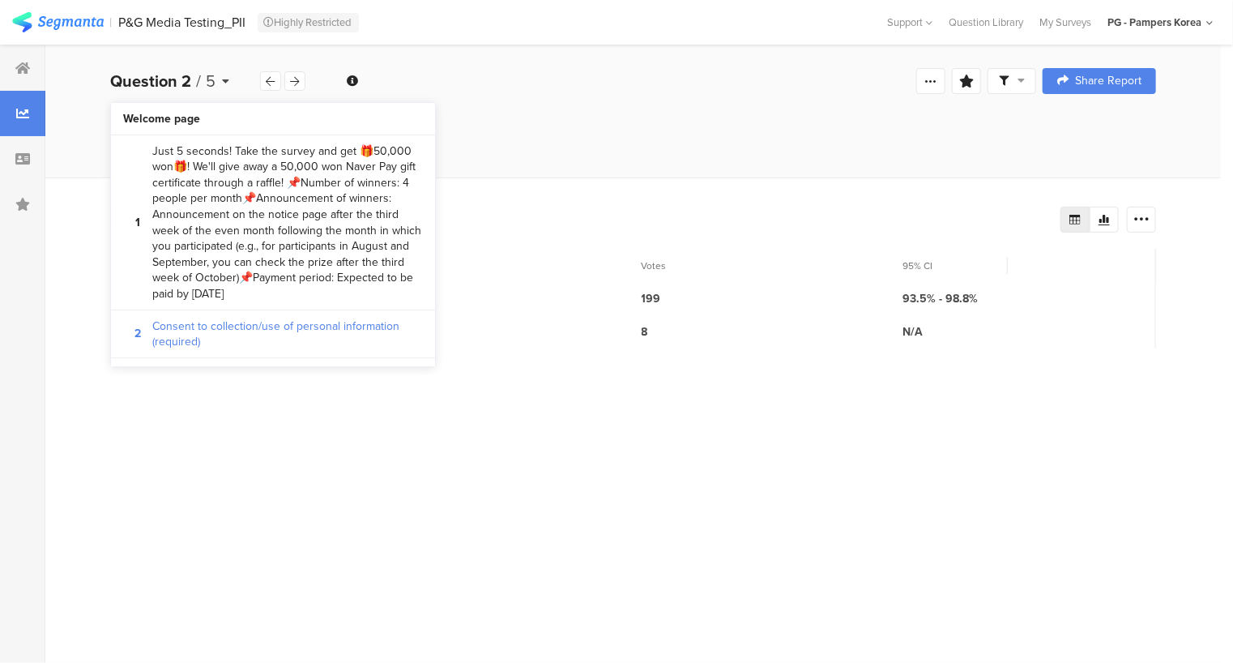
click at [224, 75] on div "Question 2 / 5" at bounding box center [185, 81] width 150 height 24
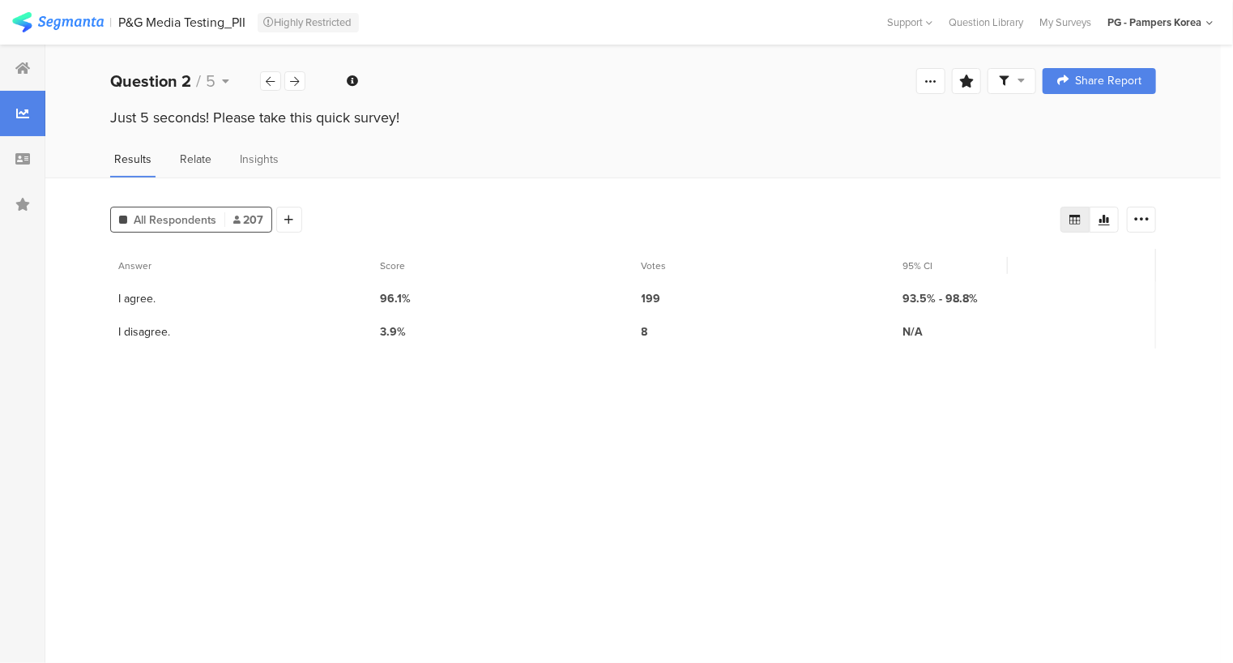
click at [185, 160] on font "Relate" at bounding box center [196, 159] width 32 height 17
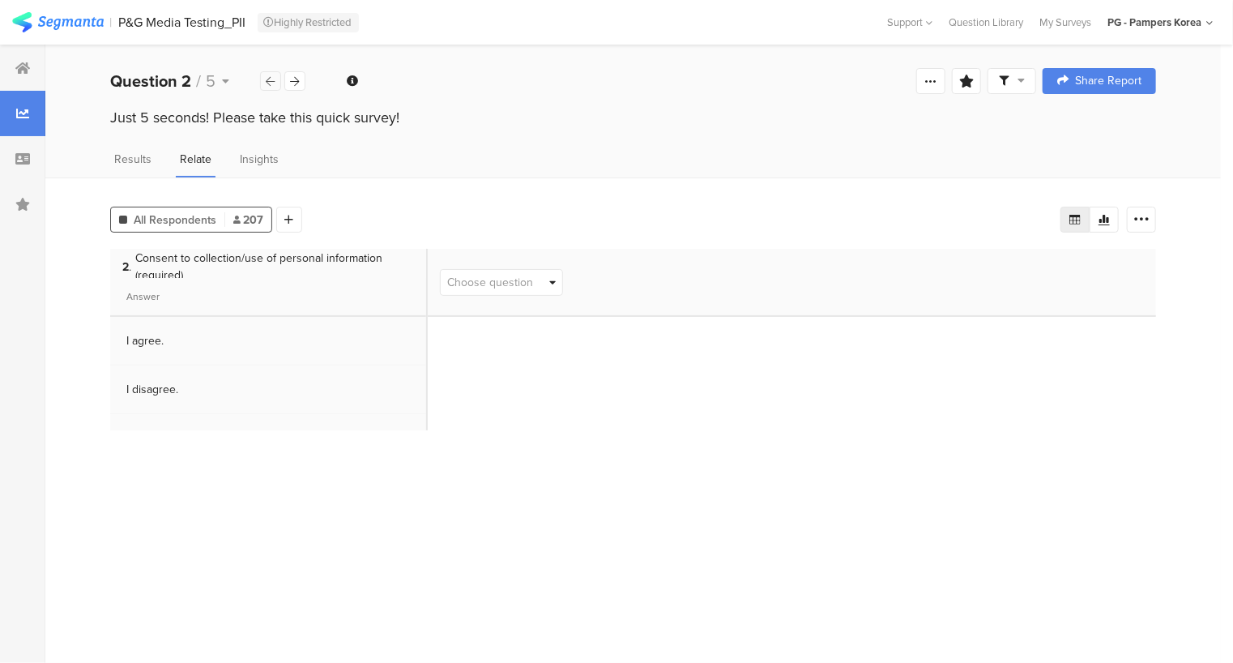
click at [271, 86] on div at bounding box center [270, 80] width 21 height 19
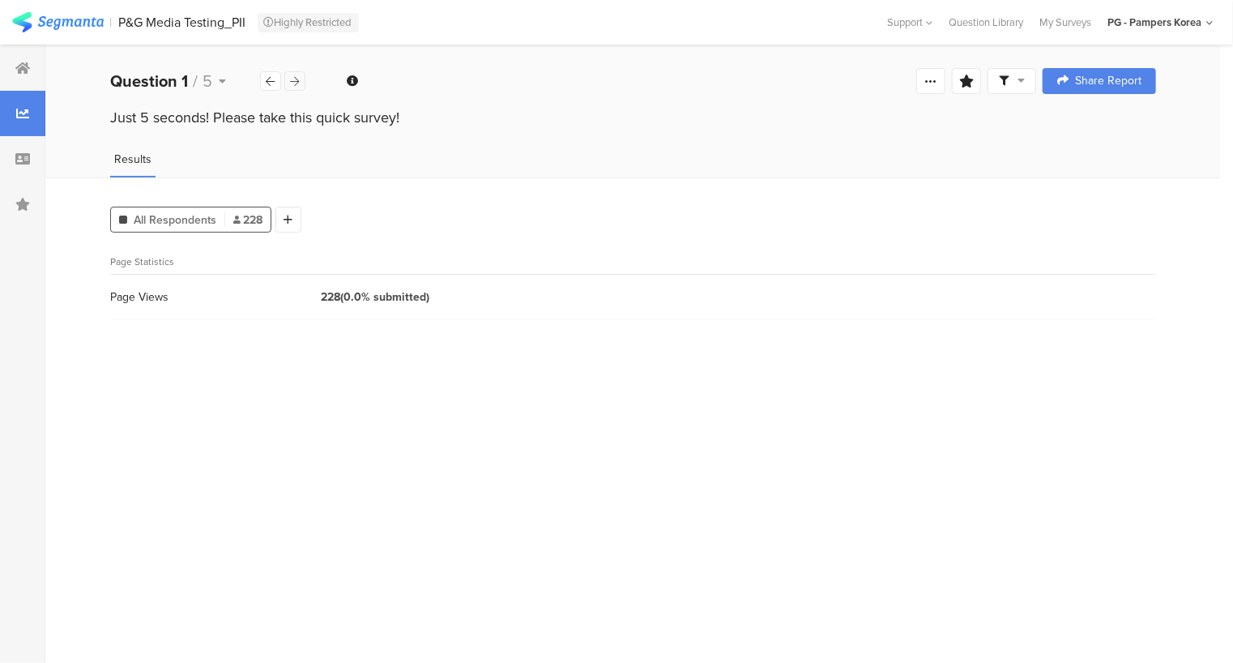
click at [298, 77] on icon at bounding box center [295, 81] width 9 height 11
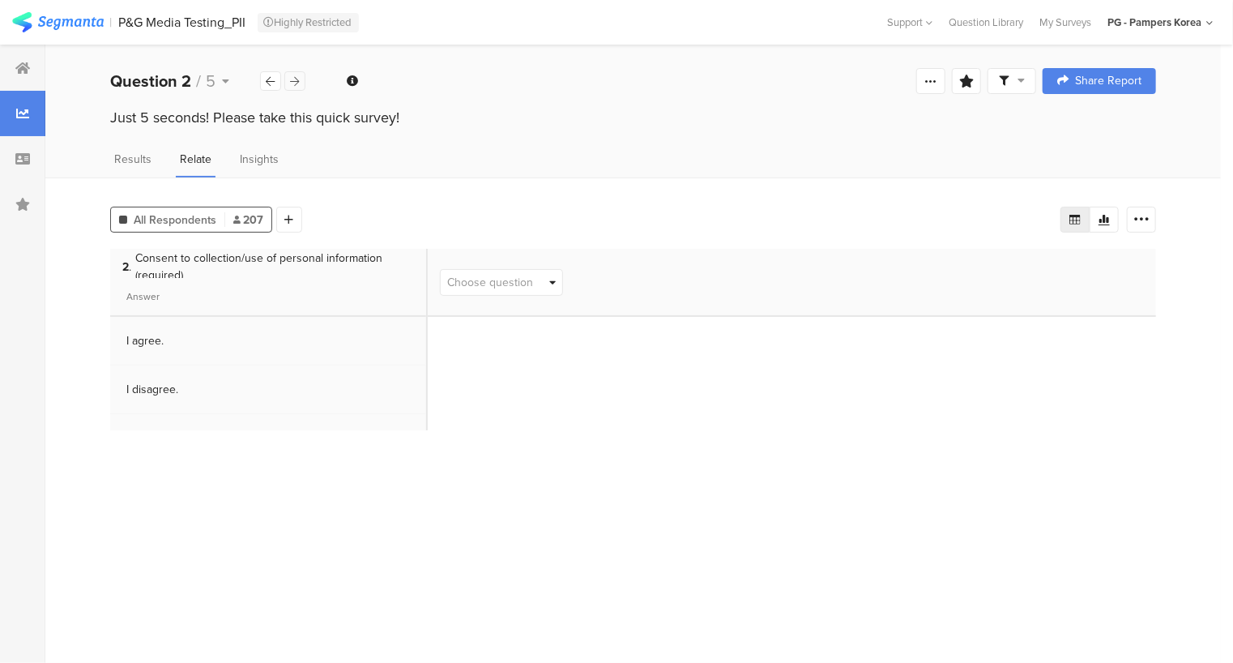
click at [298, 77] on icon at bounding box center [295, 81] width 9 height 11
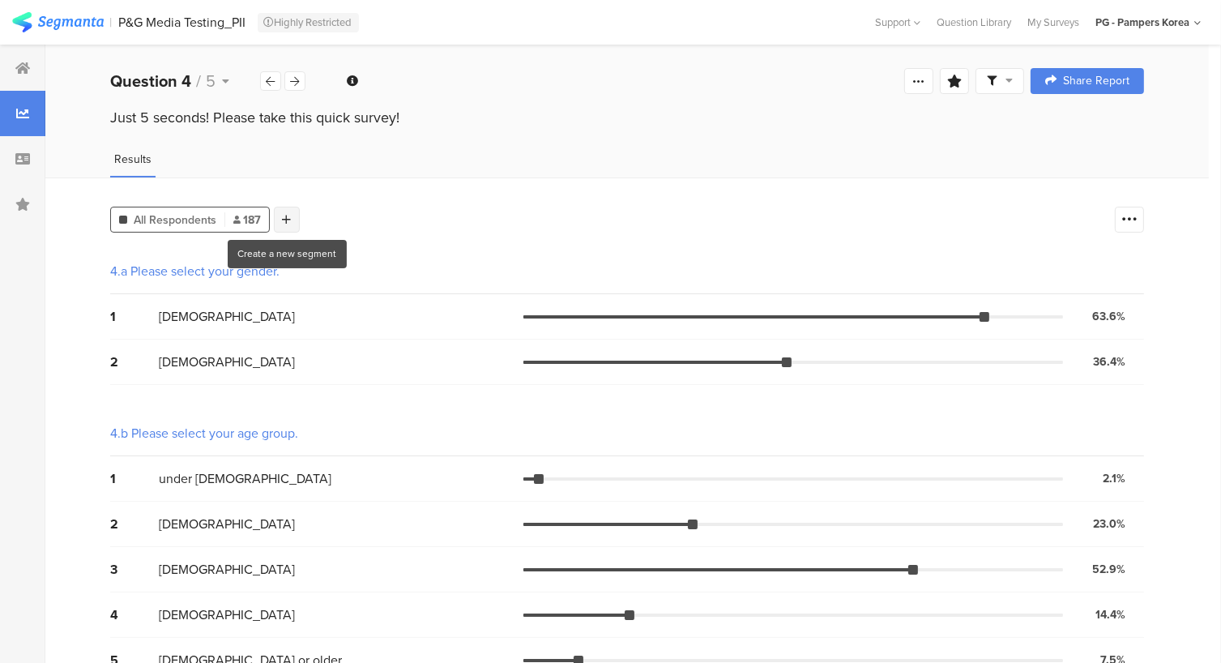
click at [283, 214] on icon at bounding box center [287, 219] width 9 height 11
